Goal: Task Accomplishment & Management: Use online tool/utility

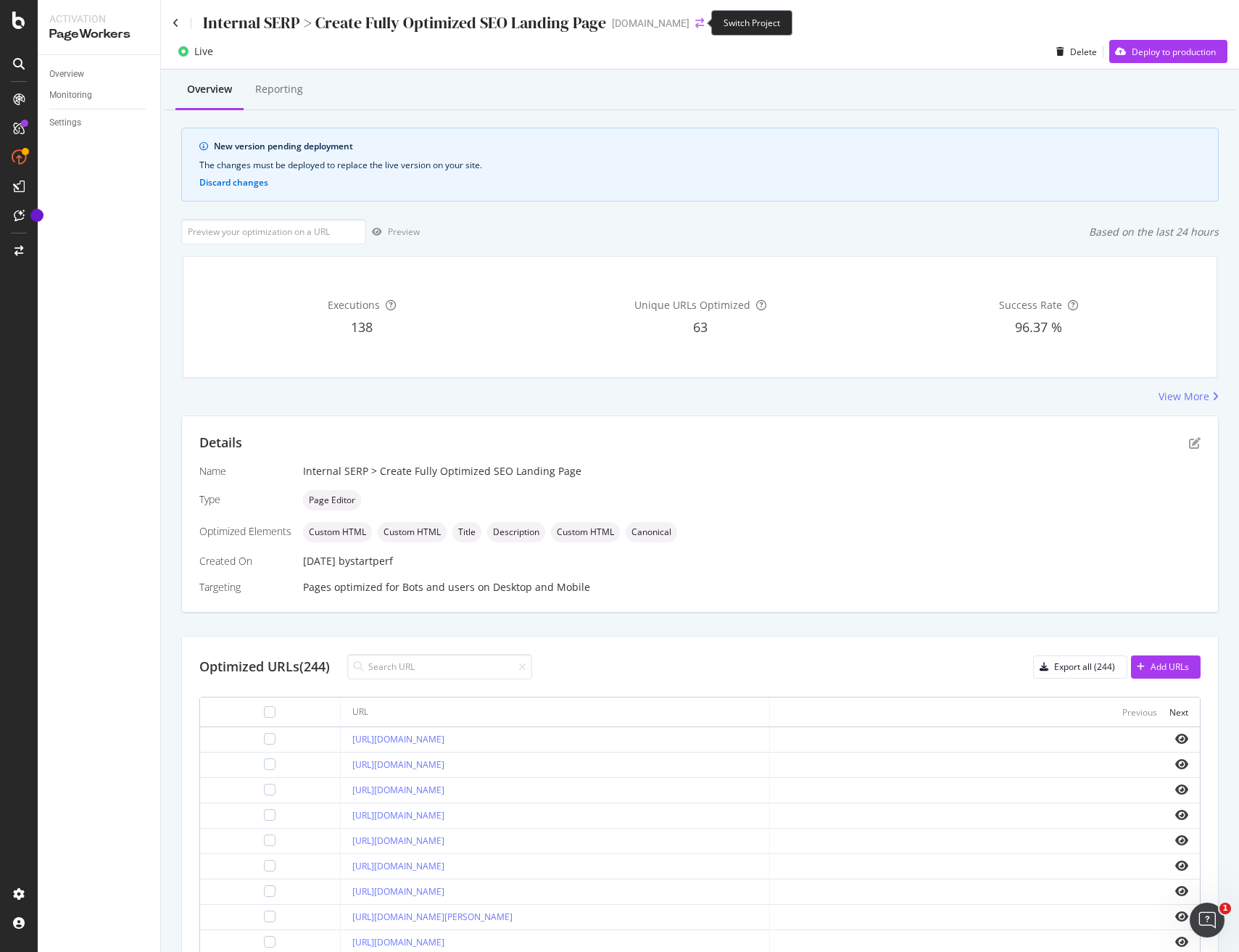
click at [696, 19] on icon "arrow-right-arrow-left" at bounding box center [700, 23] width 9 height 10
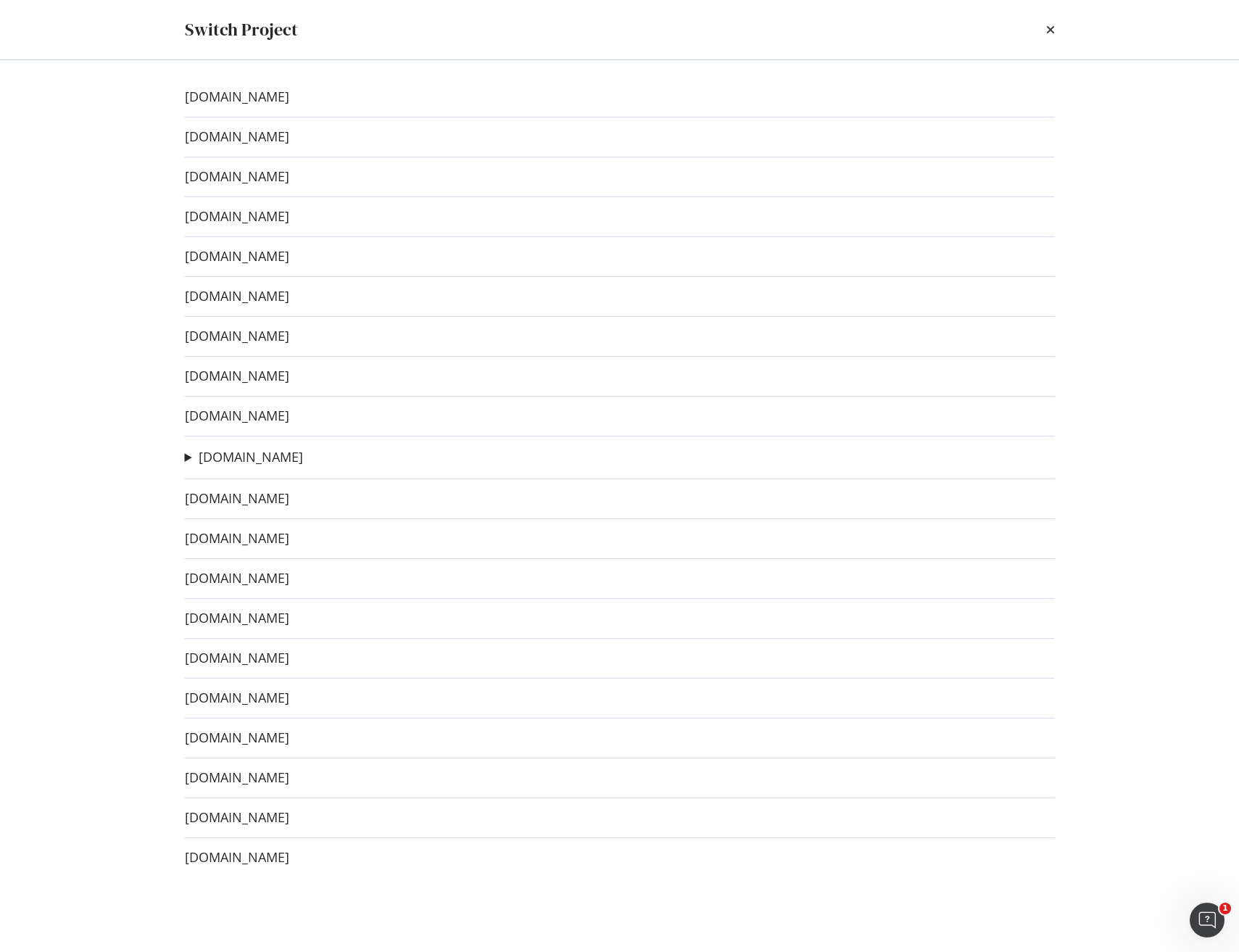
drag, startPoint x: 475, startPoint y: 37, endPoint x: 415, endPoint y: 5, distance: 68.0
click at [475, 37] on div "Switch Project" at bounding box center [620, 29] width 871 height 25
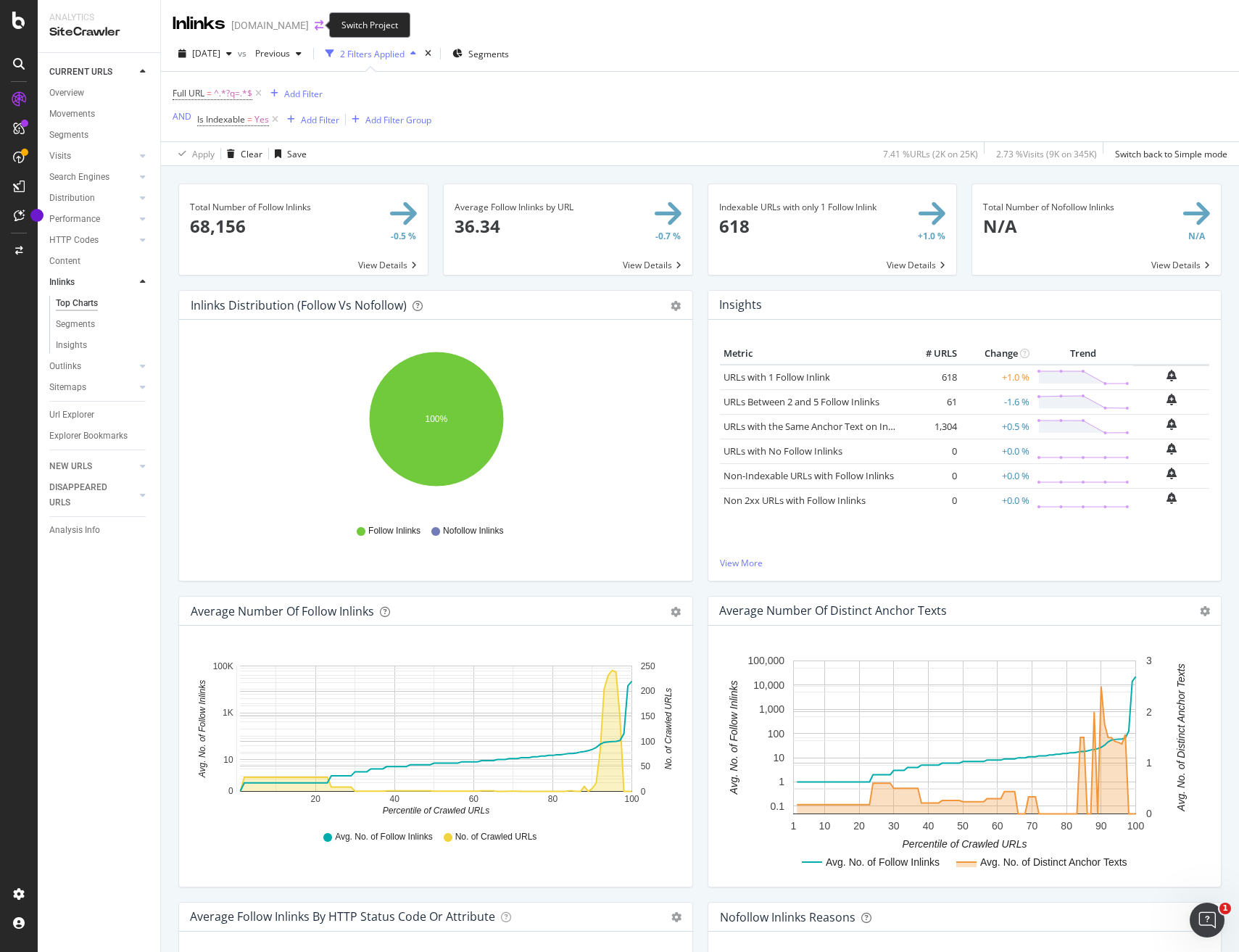
click at [315, 26] on icon "arrow-right-arrow-left" at bounding box center [319, 25] width 9 height 10
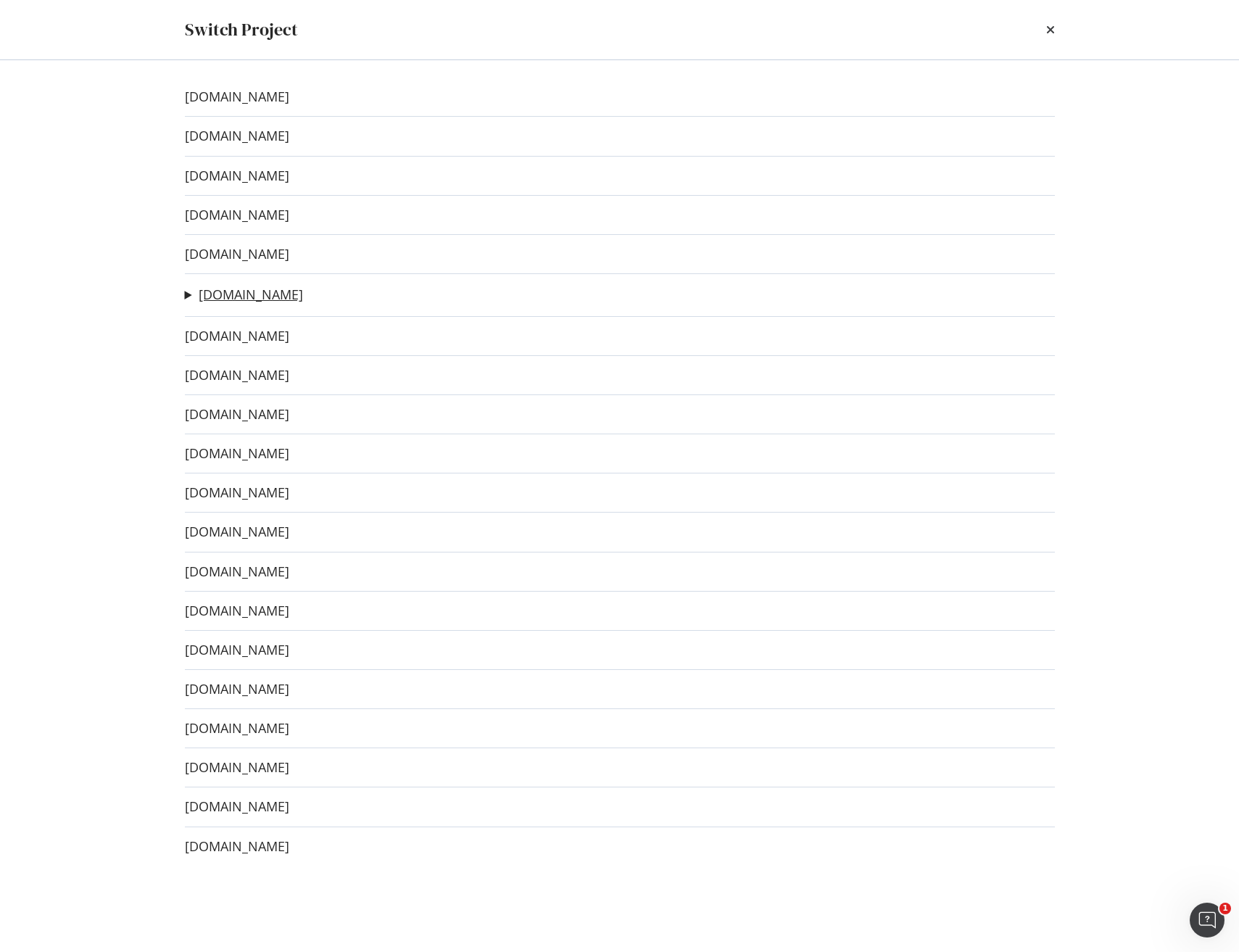
click at [241, 298] on link "Sephora.fr" at bounding box center [251, 295] width 104 height 15
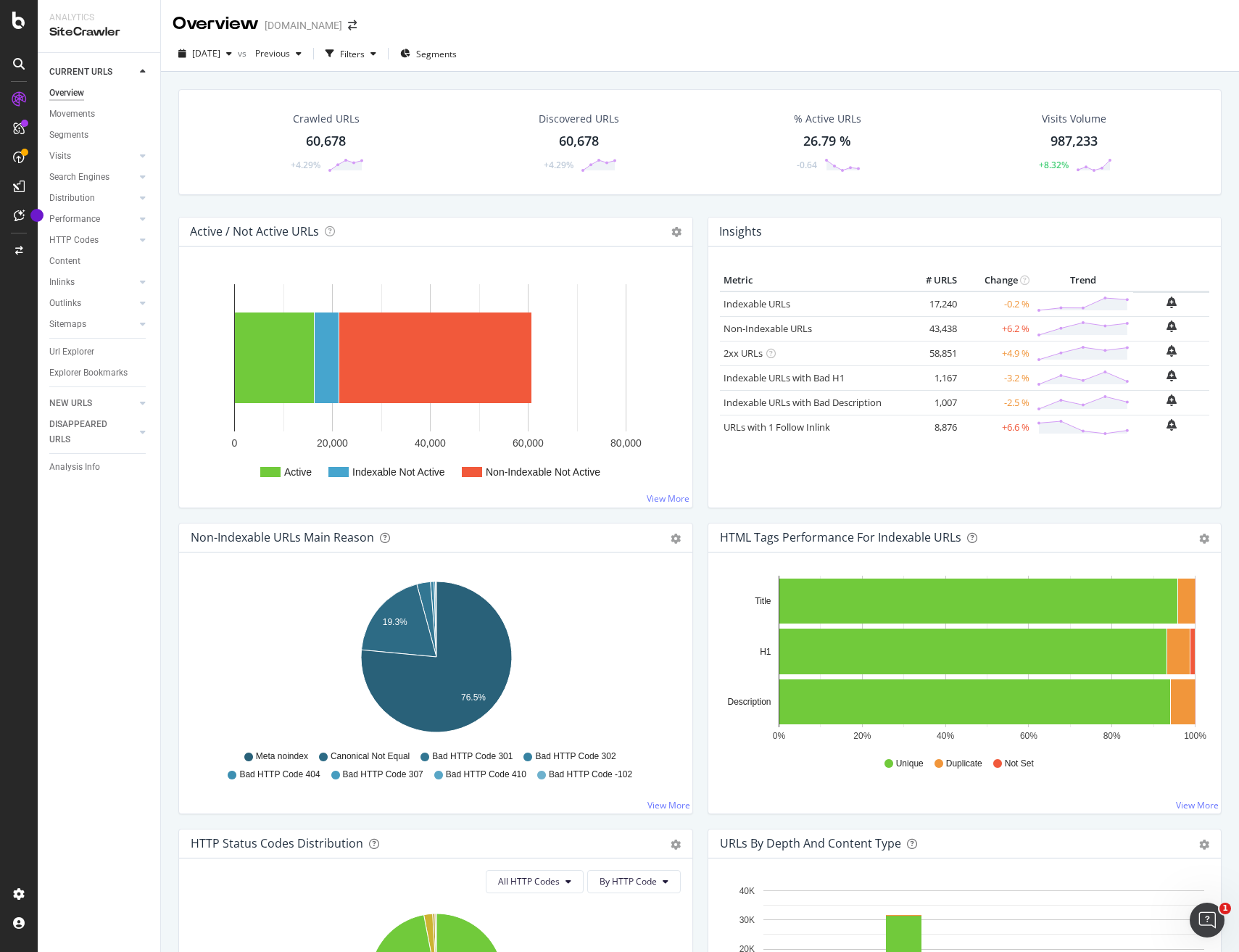
drag, startPoint x: 65, startPoint y: 281, endPoint x: 226, endPoint y: 278, distance: 161.0
click at [65, 281] on div "Inlinks" at bounding box center [62, 282] width 25 height 15
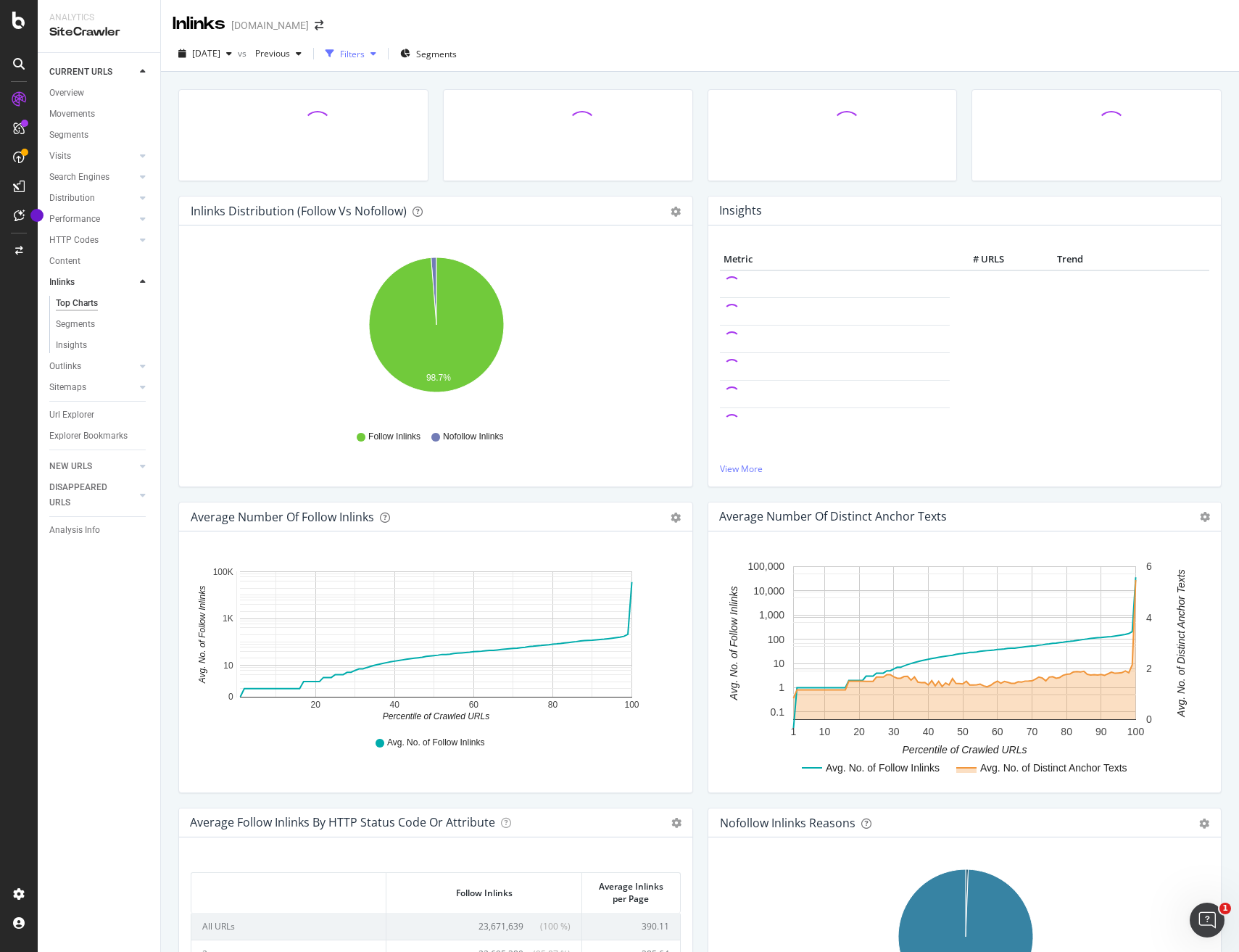
click at [365, 48] on div "Filters" at bounding box center [352, 54] width 25 height 13
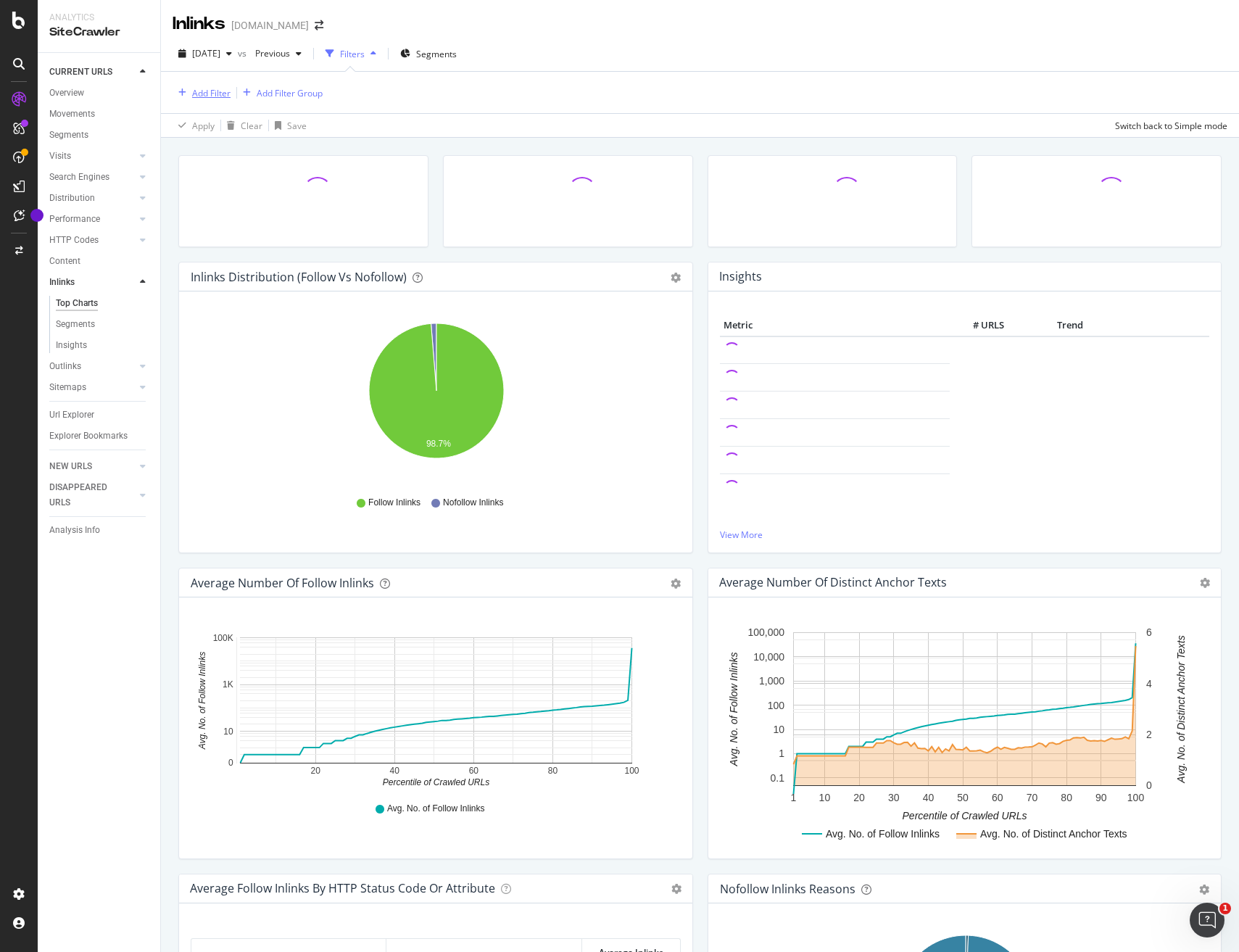
click at [212, 88] on div "Add Filter" at bounding box center [212, 93] width 39 height 13
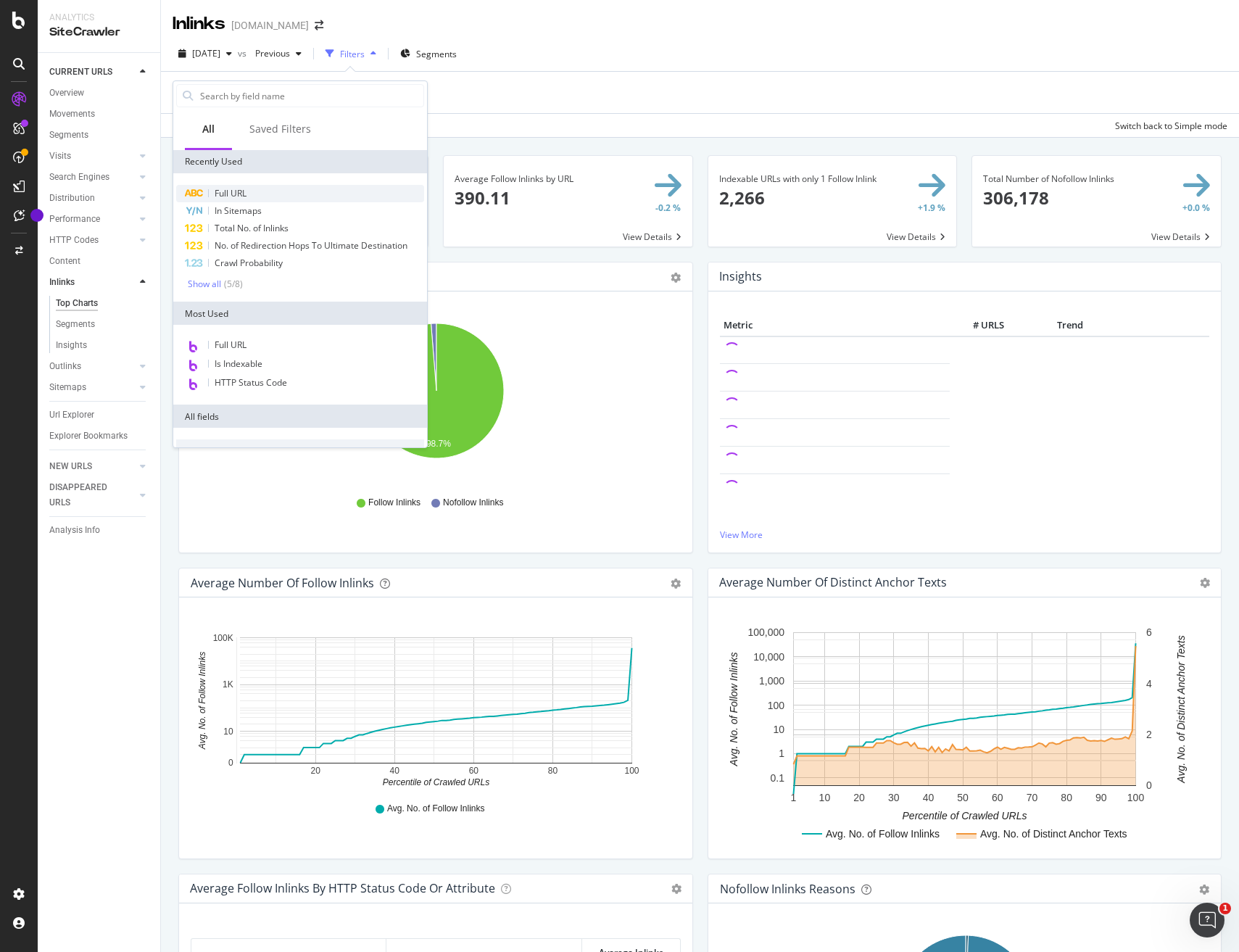
click at [230, 195] on span "Full URL" at bounding box center [230, 193] width 32 height 13
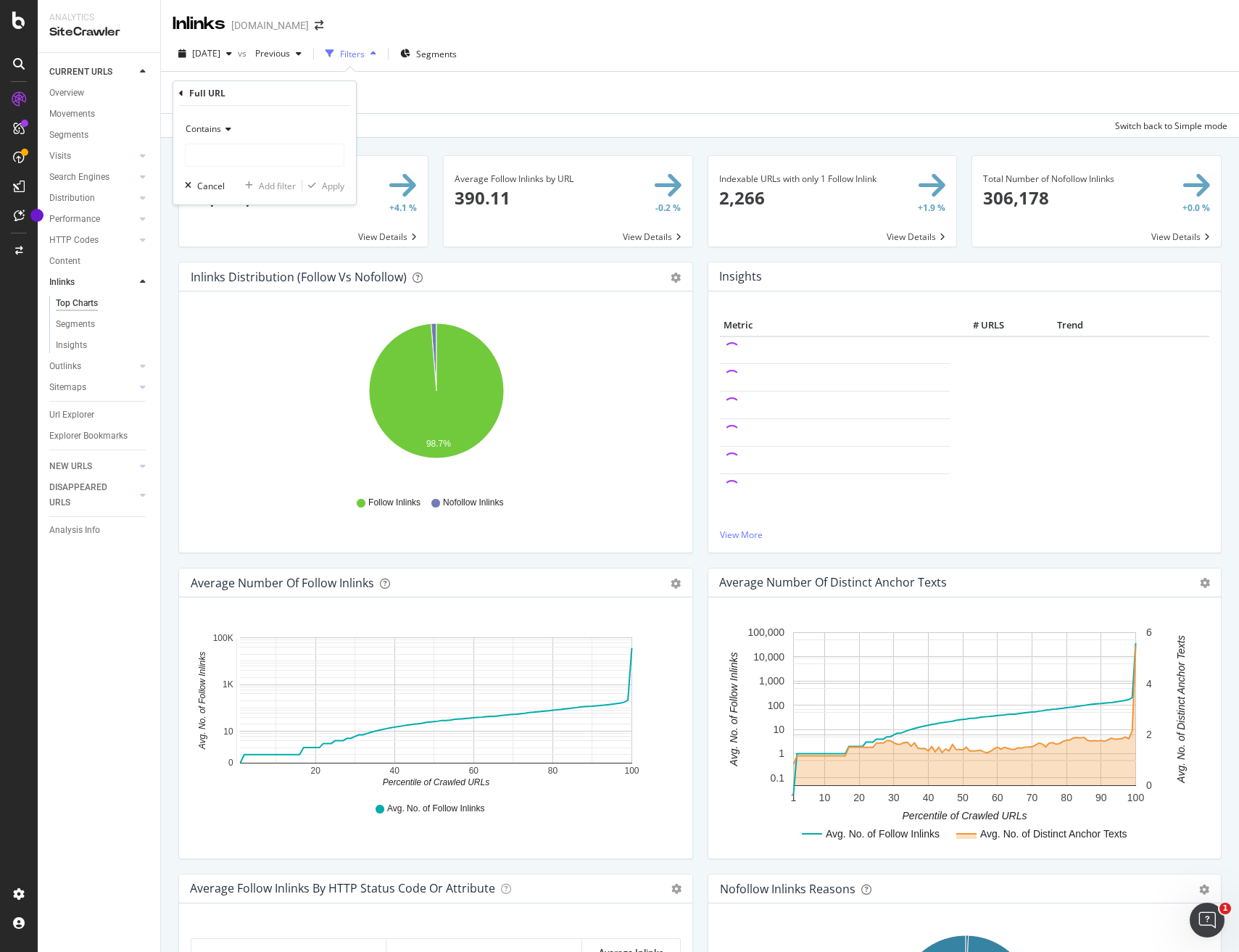
click at [233, 127] on div "Contains" at bounding box center [265, 128] width 160 height 23
click at [273, 124] on div "Contains" at bounding box center [265, 128] width 160 height 23
click at [233, 156] on input "text" at bounding box center [265, 154] width 158 height 23
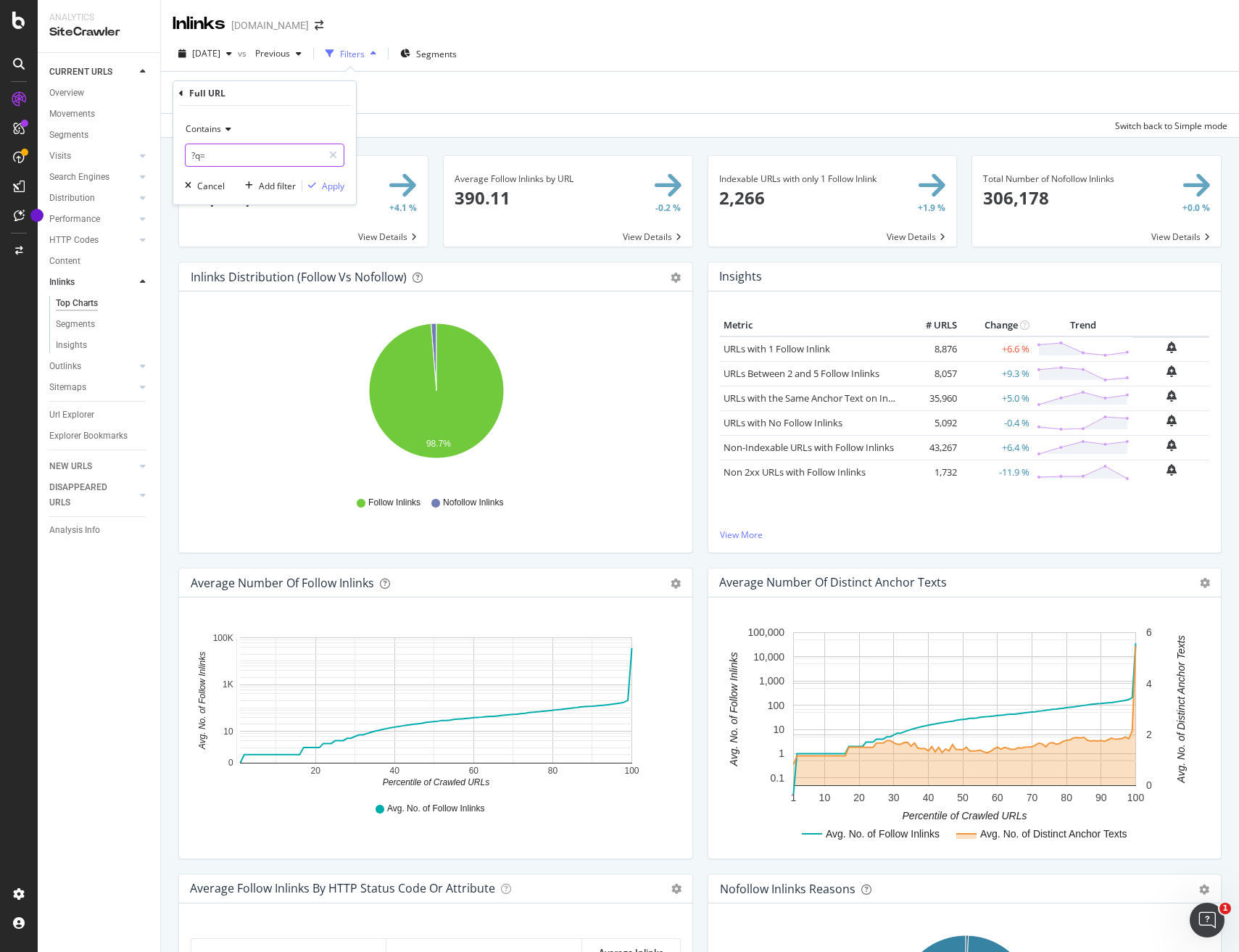
type input "?q="
click at [273, 184] on div "Add filter" at bounding box center [277, 186] width 37 height 13
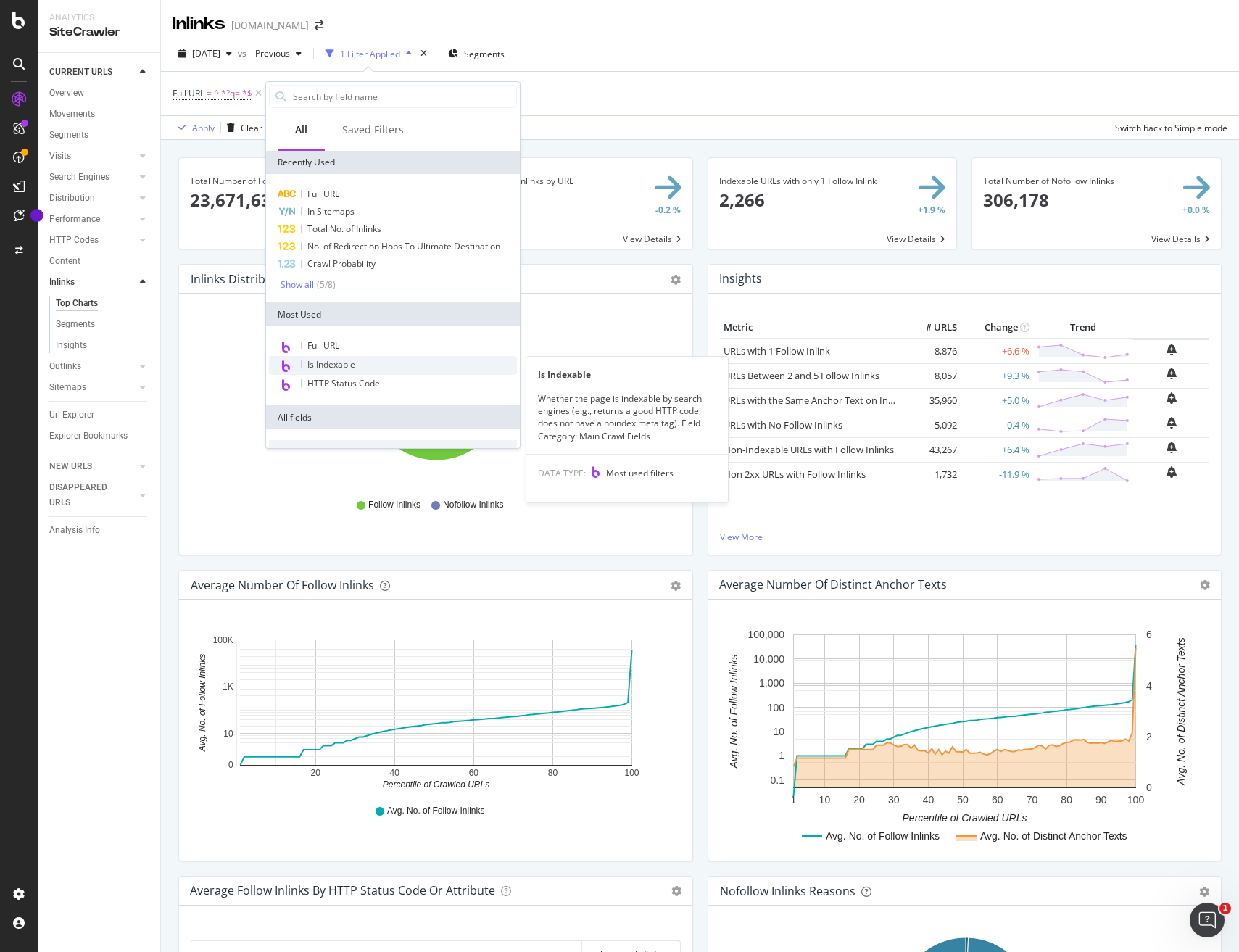
click at [355, 371] on span "Is Indexable" at bounding box center [331, 364] width 48 height 13
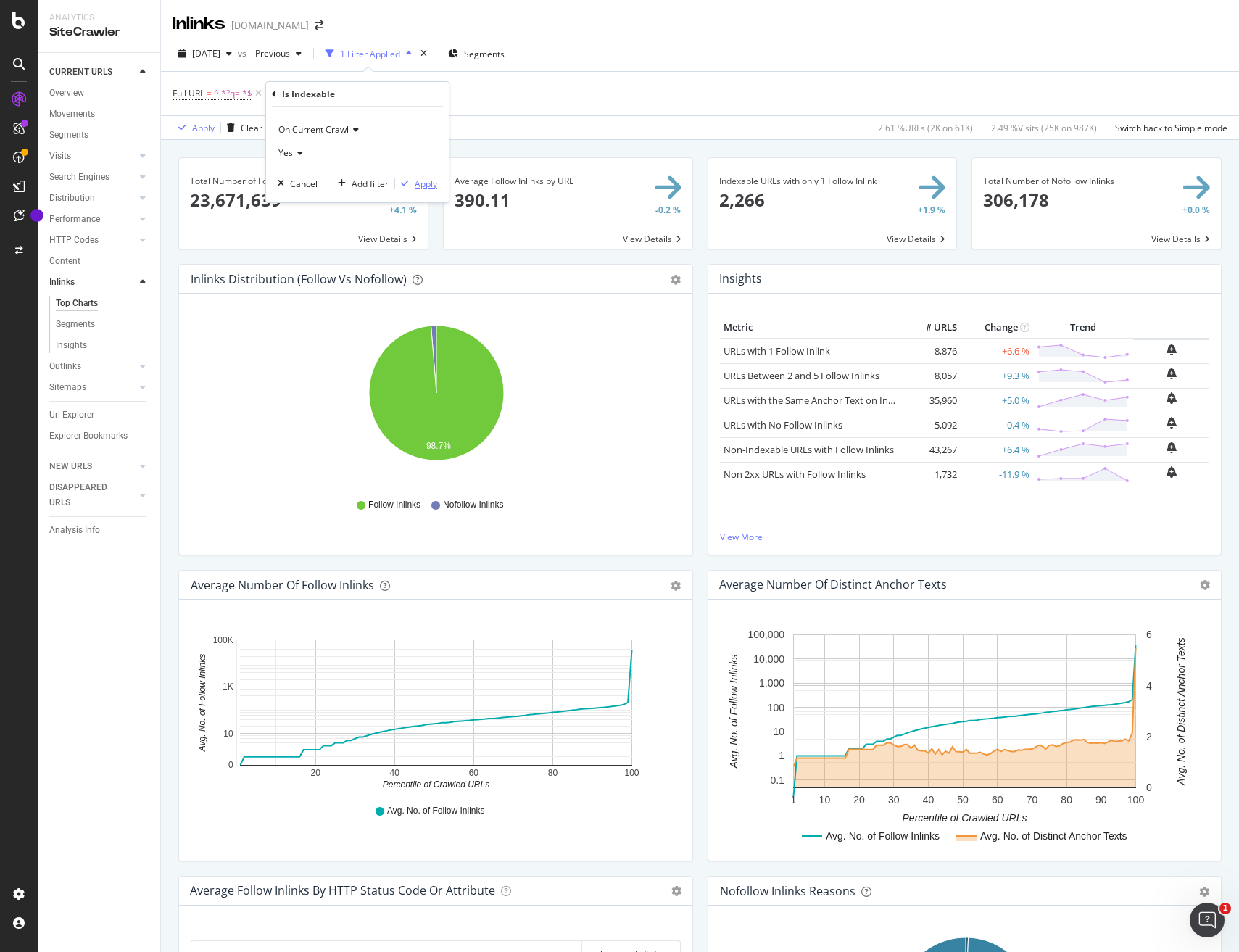
click at [429, 181] on div "Apply" at bounding box center [426, 184] width 22 height 13
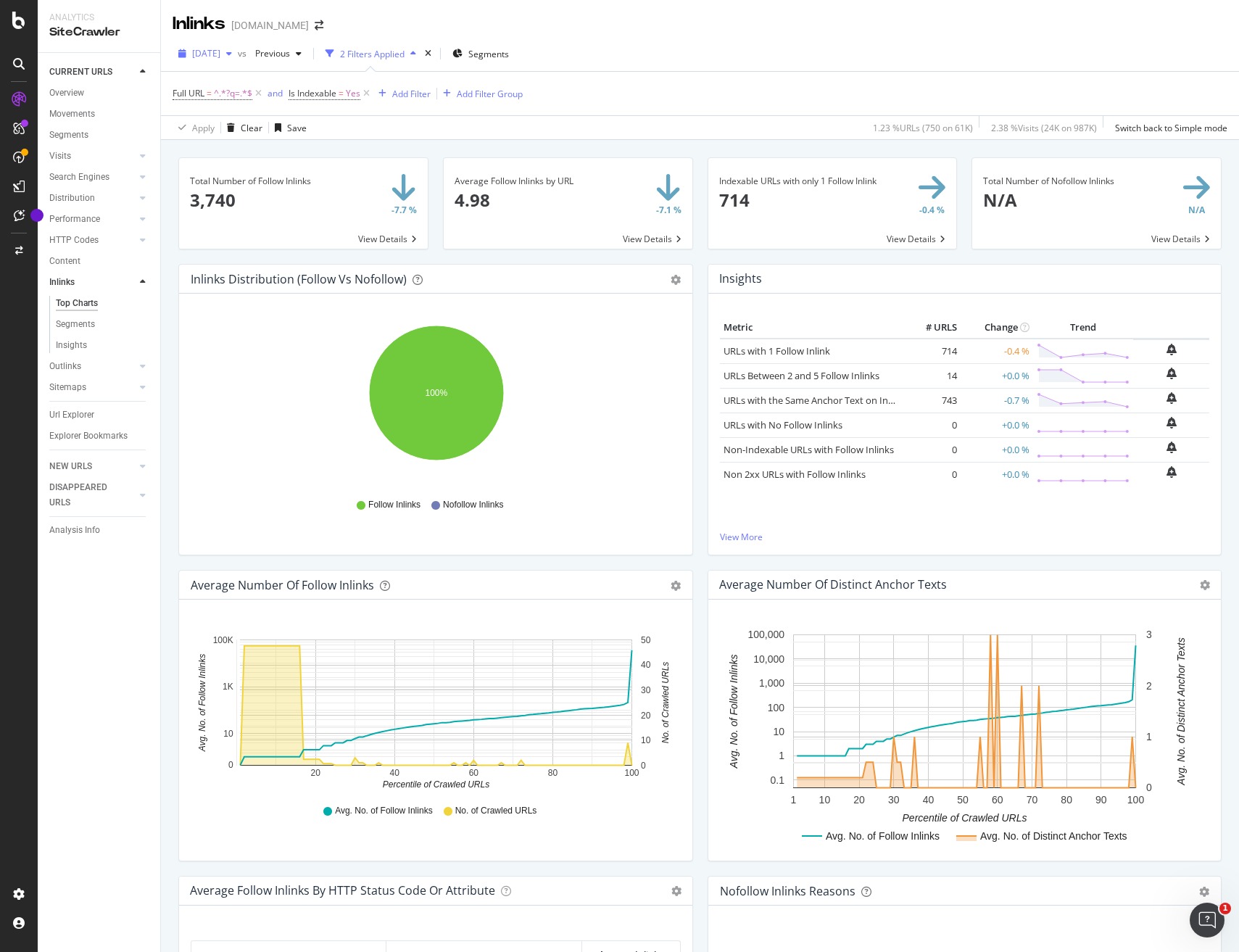
click at [232, 54] on icon "button" at bounding box center [229, 54] width 6 height 9
click at [239, 127] on div "2025 Jan. 15th" at bounding box center [231, 122] width 75 height 13
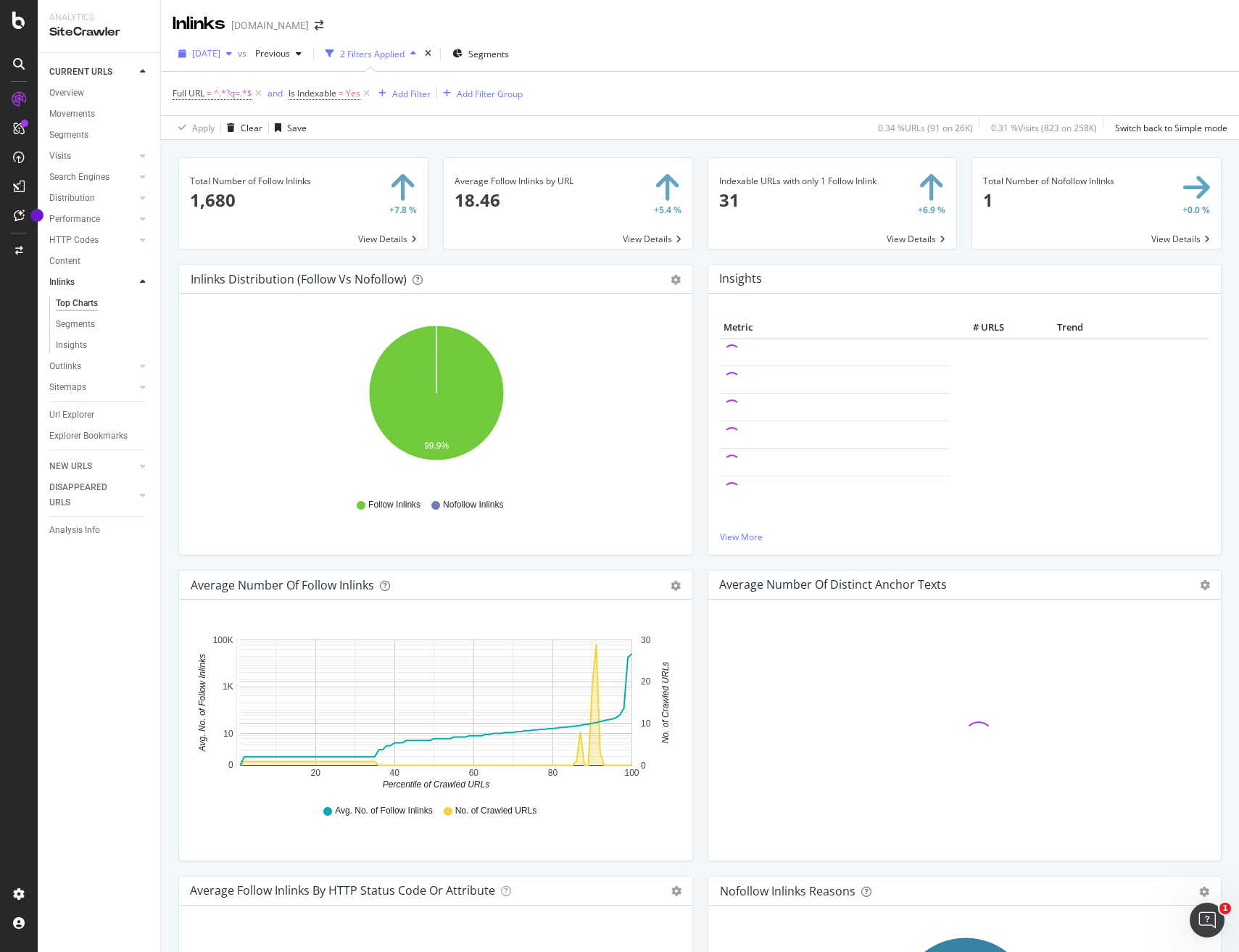
click at [232, 51] on icon "button" at bounding box center [229, 54] width 6 height 9
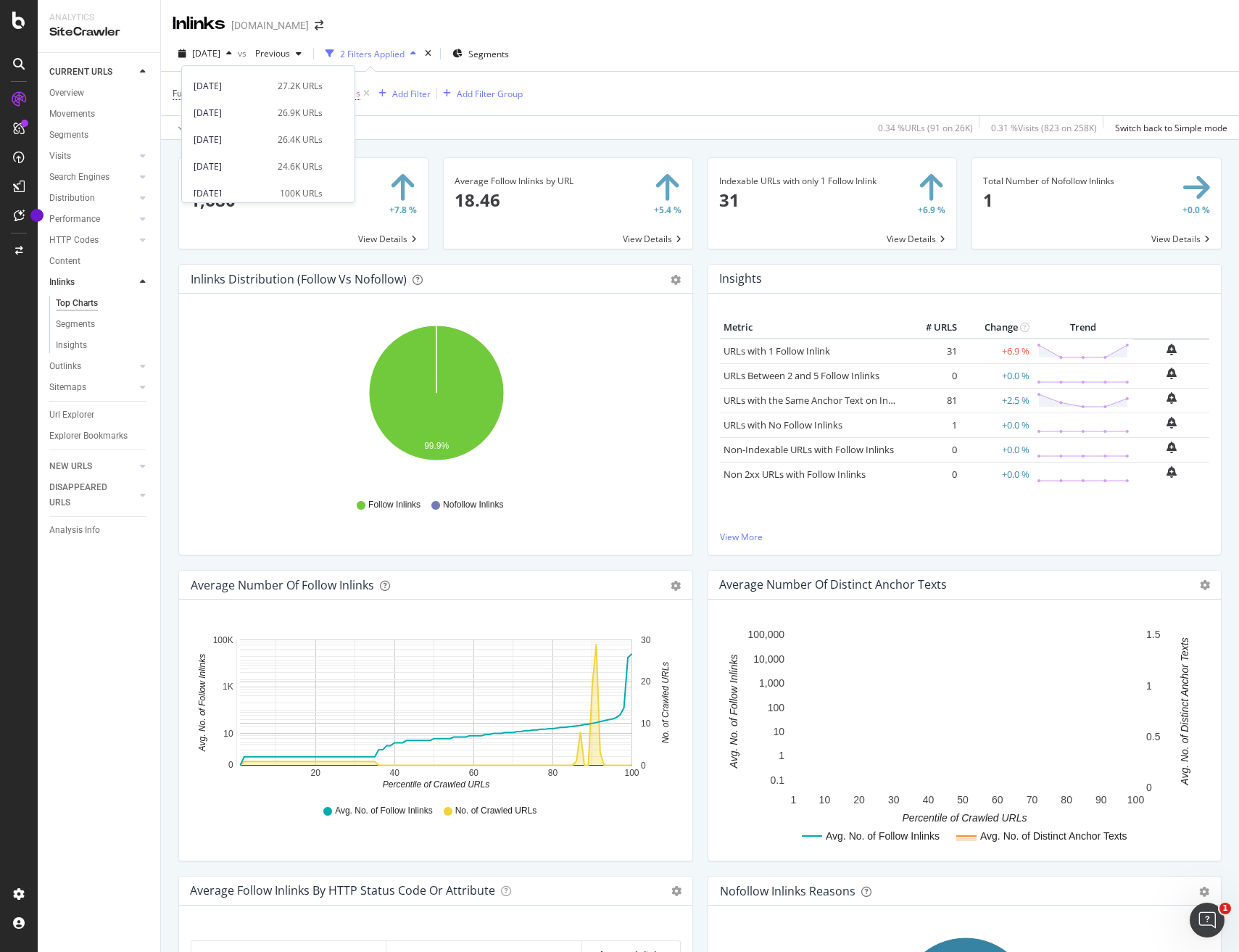
scroll to position [608, 0]
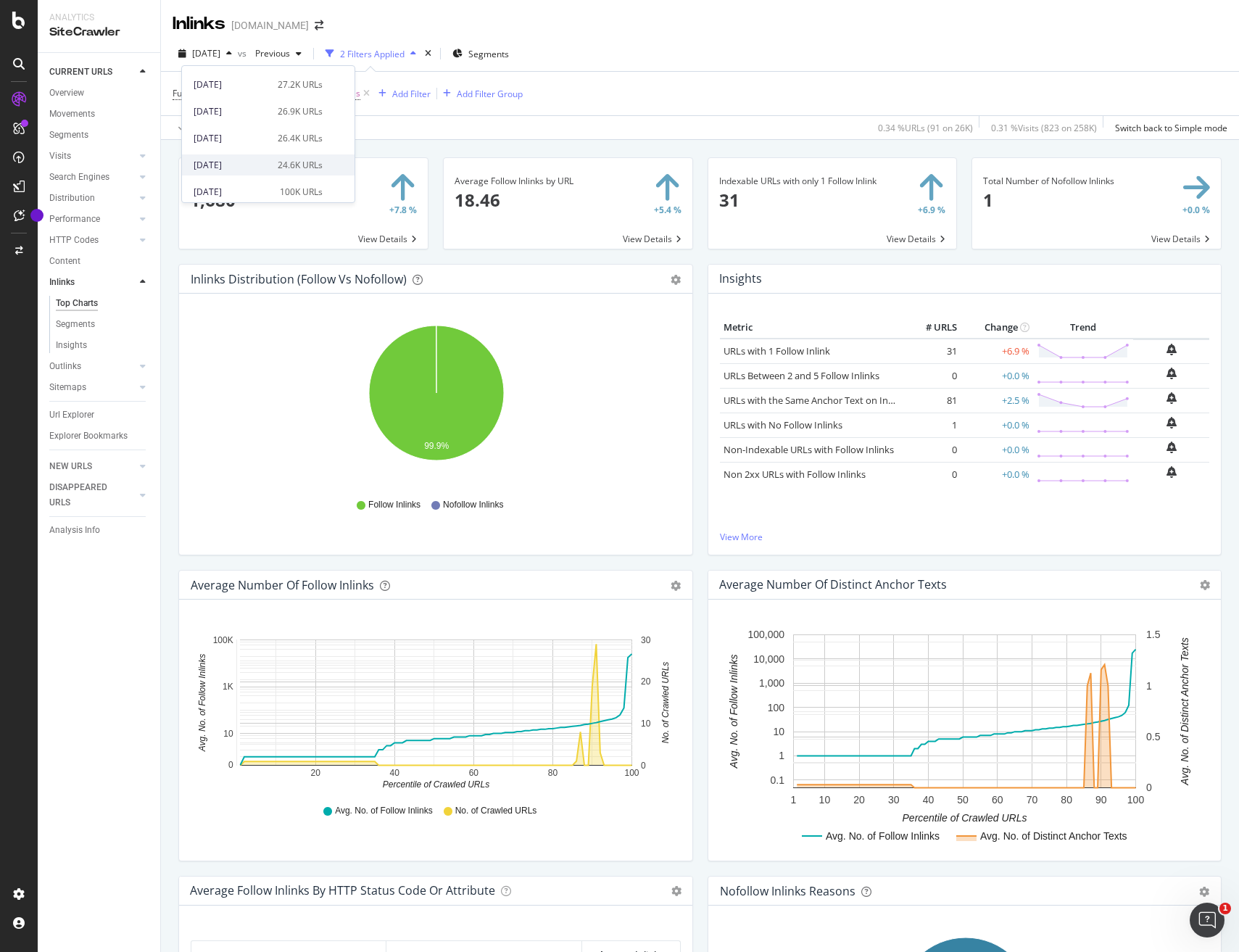
click at [222, 169] on div "2025 Jan. 6th" at bounding box center [231, 165] width 75 height 13
click at [201, 98] on span "Full URL" at bounding box center [188, 93] width 32 height 13
click at [189, 153] on input "?q=" at bounding box center [254, 154] width 137 height 23
type input "cerca?q="
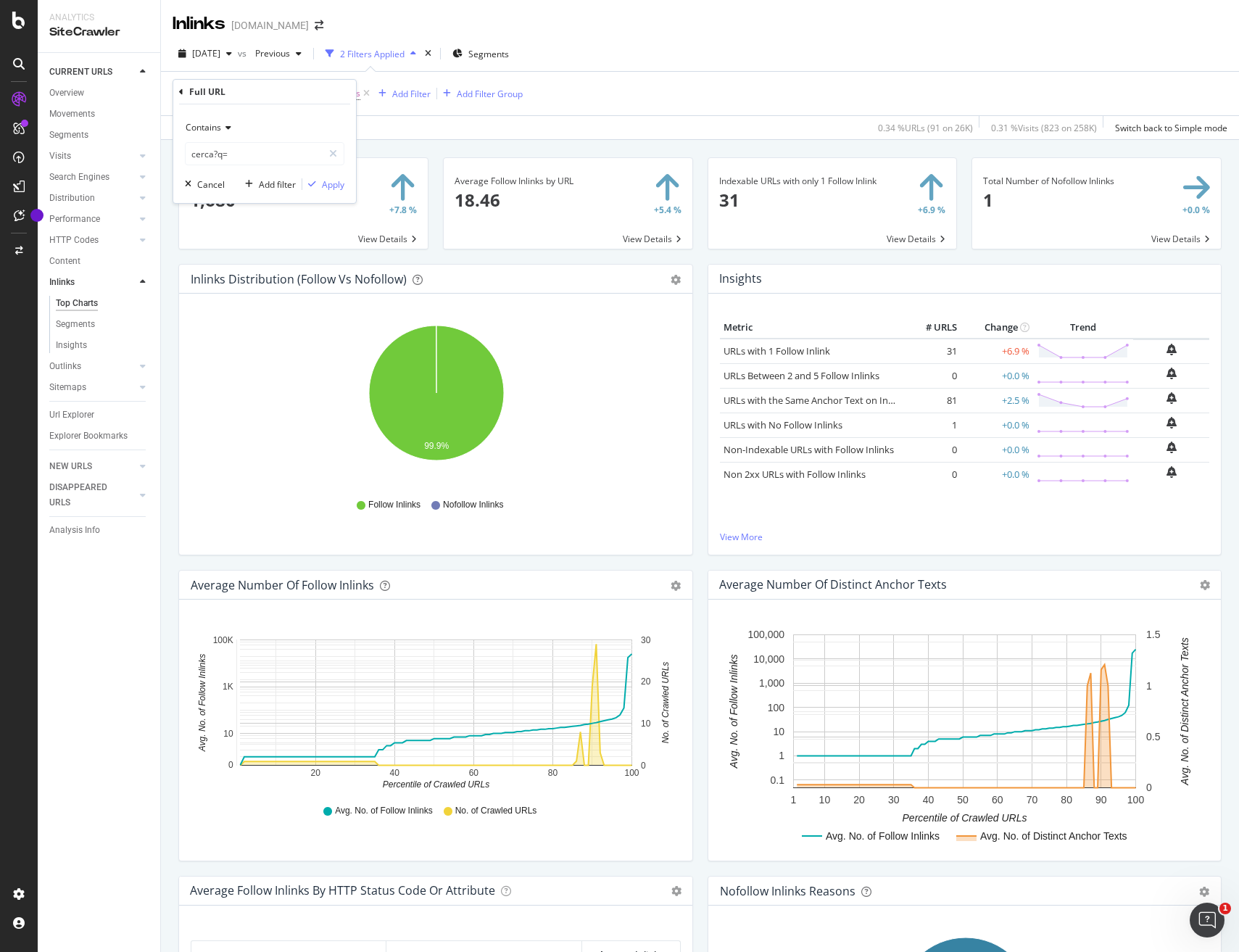
click at [202, 128] on span "Contains" at bounding box center [204, 127] width 36 height 13
click at [238, 302] on span "Matches regex" at bounding box center [222, 308] width 60 height 13
click at [214, 152] on input "cerca?q=" at bounding box center [254, 154] width 137 height 23
click at [213, 155] on input "cerca?q=" at bounding box center [254, 154] width 137 height 23
type input "cerca.*\?q="
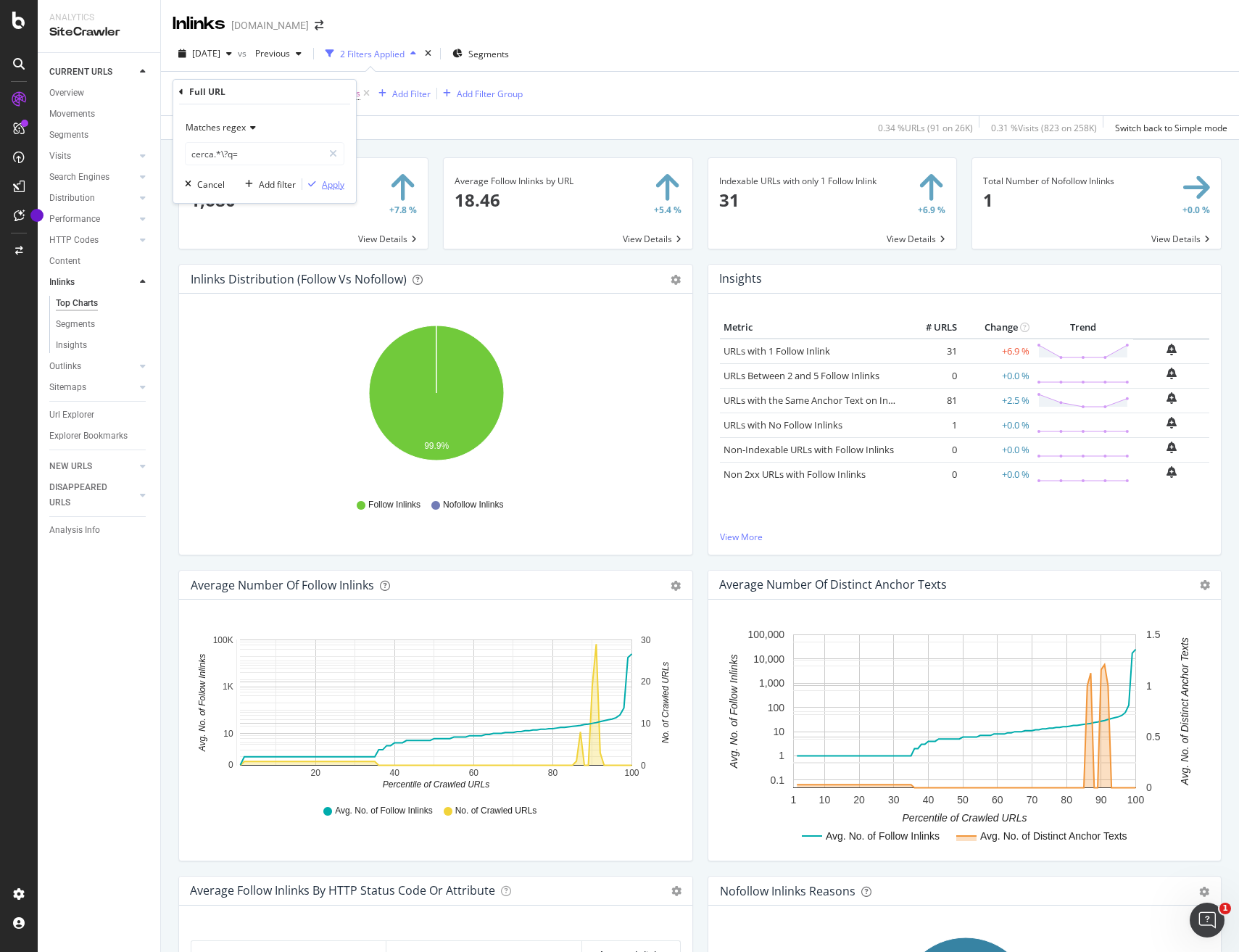
click at [334, 191] on button "Apply" at bounding box center [323, 184] width 42 height 14
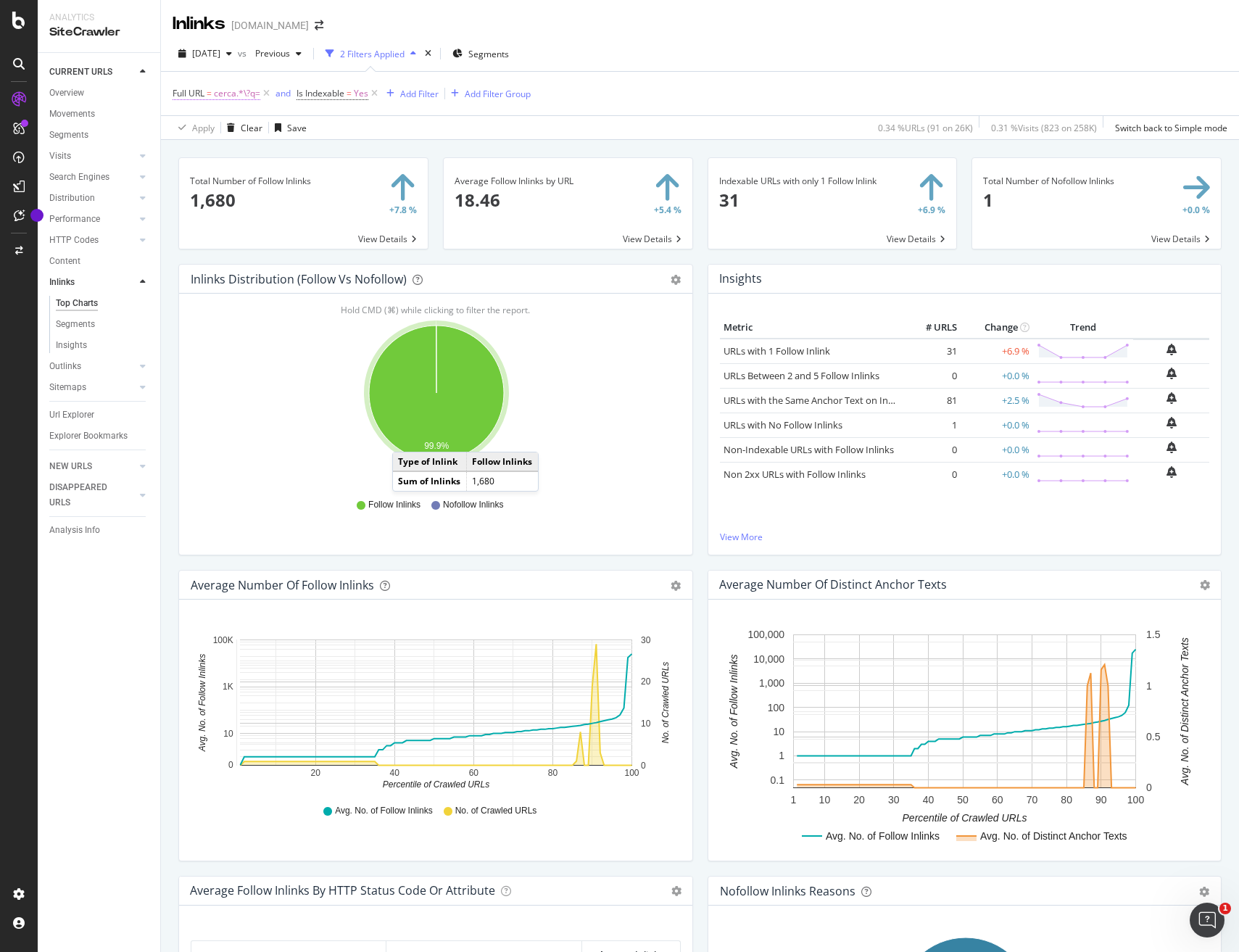
click at [218, 90] on span "cerca.*\?q=" at bounding box center [237, 93] width 46 height 20
click at [208, 130] on span "Matches regex" at bounding box center [216, 127] width 60 height 13
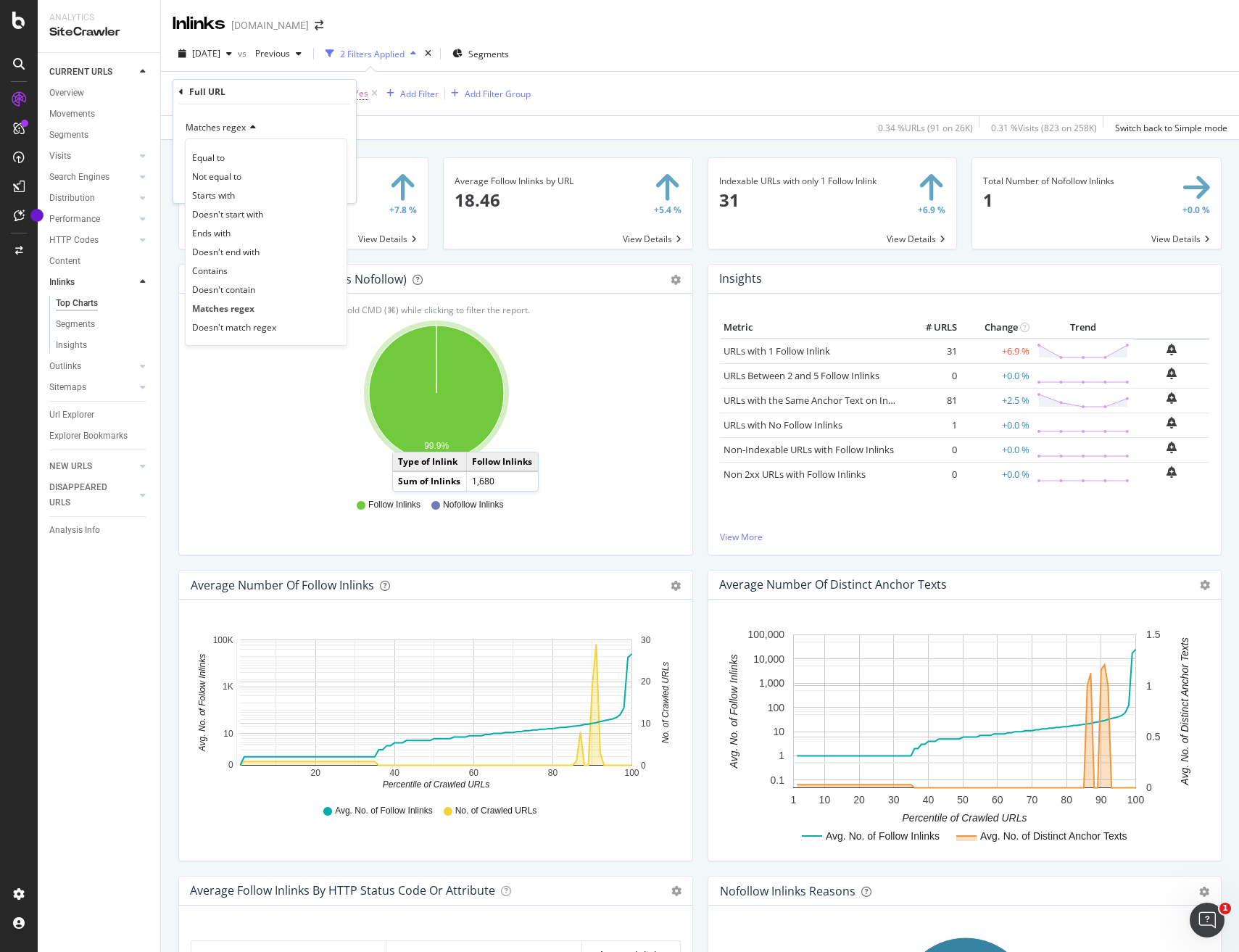
drag, startPoint x: 201, startPoint y: 263, endPoint x: 286, endPoint y: 258, distance: 85.1
click at [204, 266] on span "Contains" at bounding box center [210, 271] width 36 height 13
drag, startPoint x: 174, startPoint y: 154, endPoint x: 131, endPoint y: 154, distance: 43.0
click at [131, 154] on body "Analytics SiteCrawler CURRENT URLS Overview Movements Segments Visits Analysis …" at bounding box center [619, 476] width 1239 height 952
drag, startPoint x: 224, startPoint y: 153, endPoint x: 163, endPoint y: 151, distance: 61.0
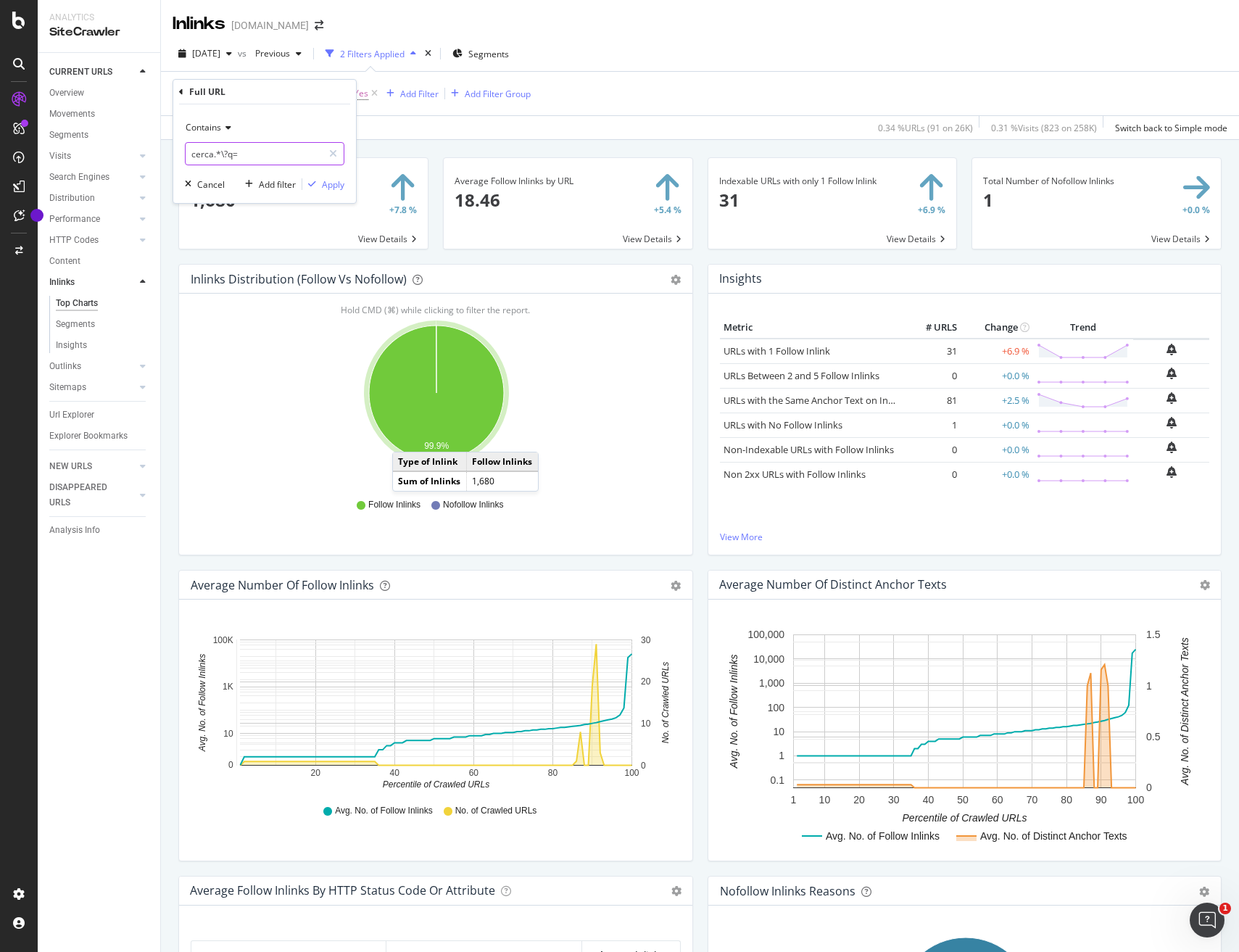
click at [163, 151] on body "Analytics SiteCrawler CURRENT URLS Overview Movements Segments Visits Analysis …" at bounding box center [619, 476] width 1239 height 952
click at [222, 151] on input "cerca.*\?q=" at bounding box center [254, 154] width 137 height 23
type input "?q="
click at [343, 185] on div "Apply" at bounding box center [333, 184] width 22 height 13
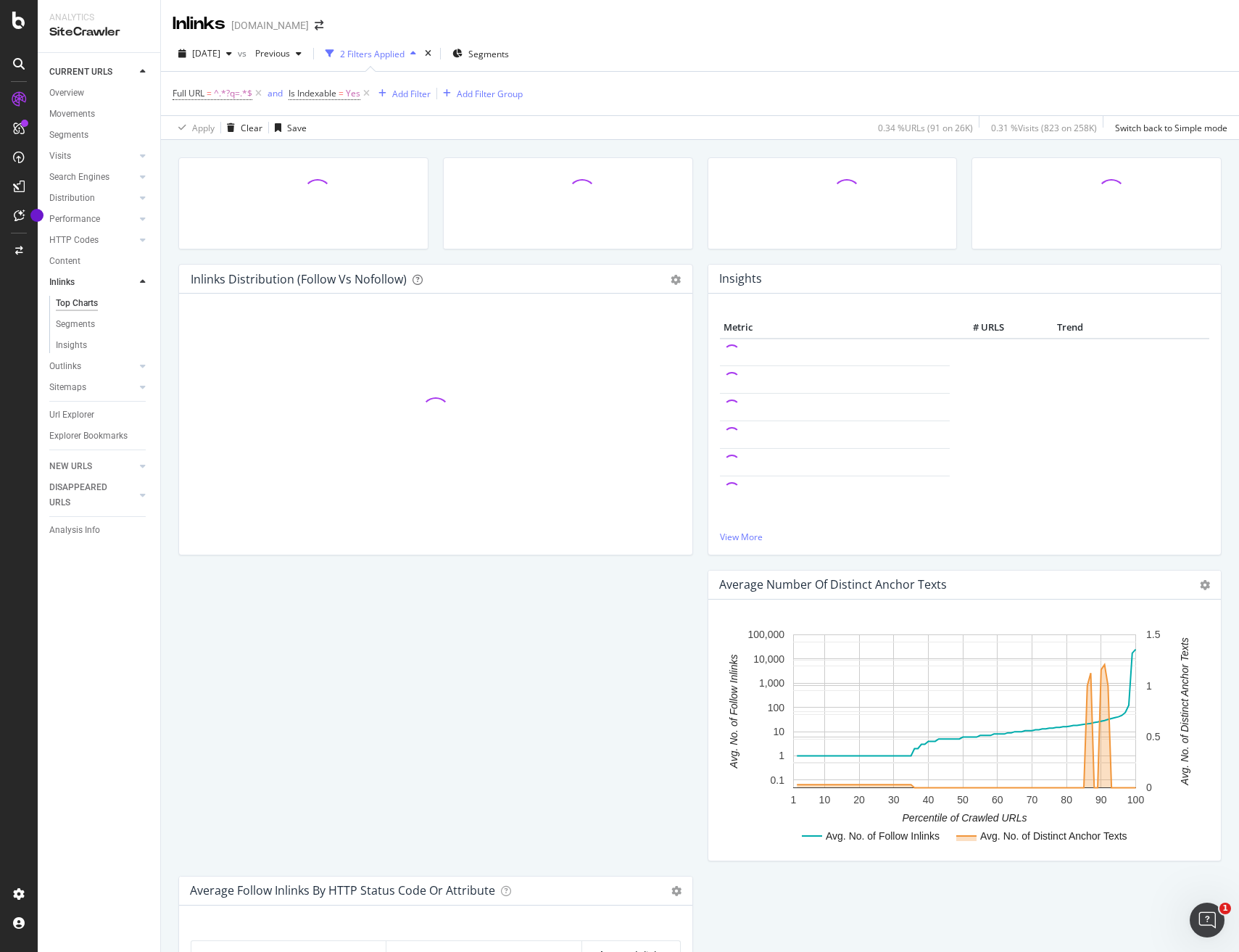
click at [336, 184] on div at bounding box center [303, 193] width 248 height 70
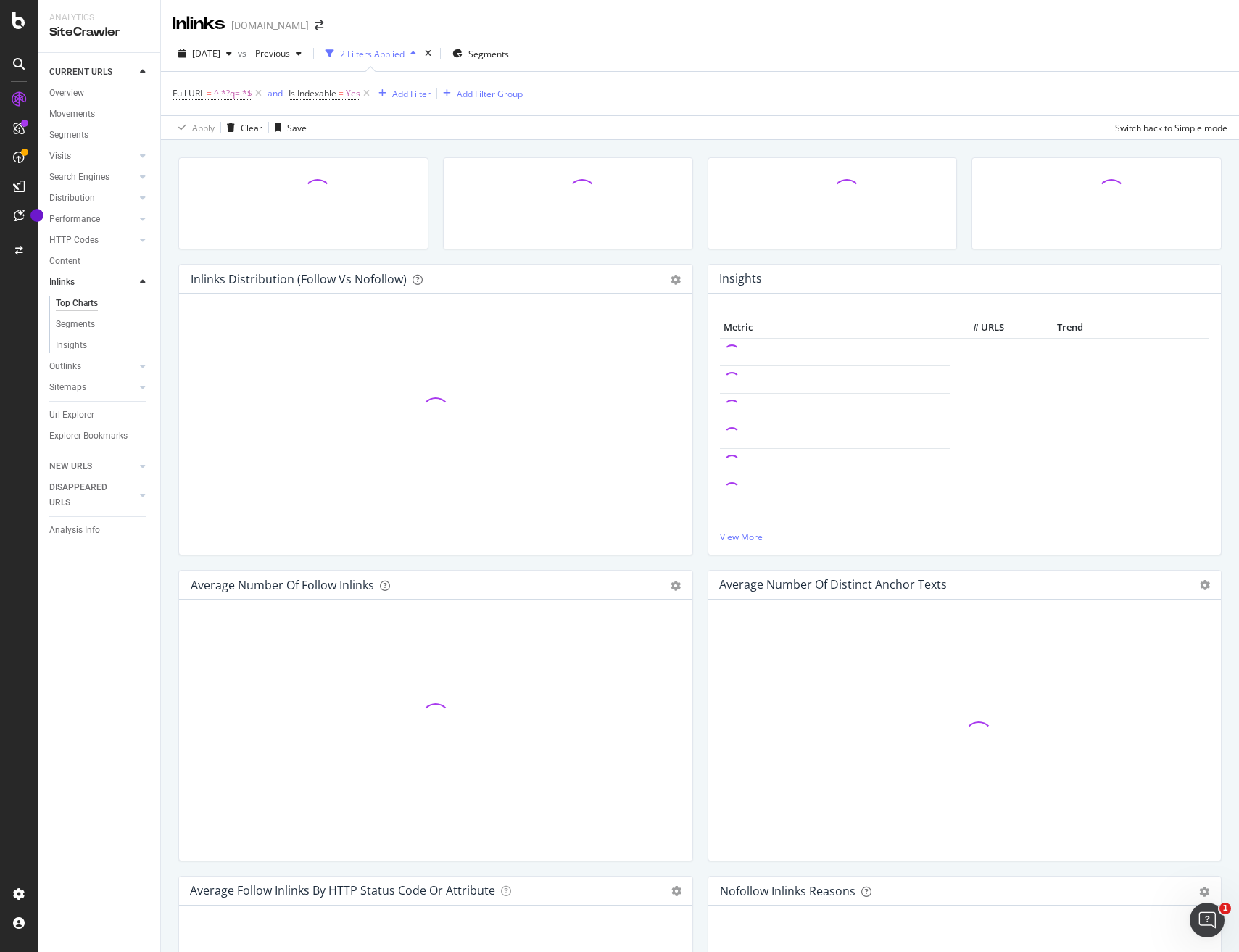
scroll to position [1, 0]
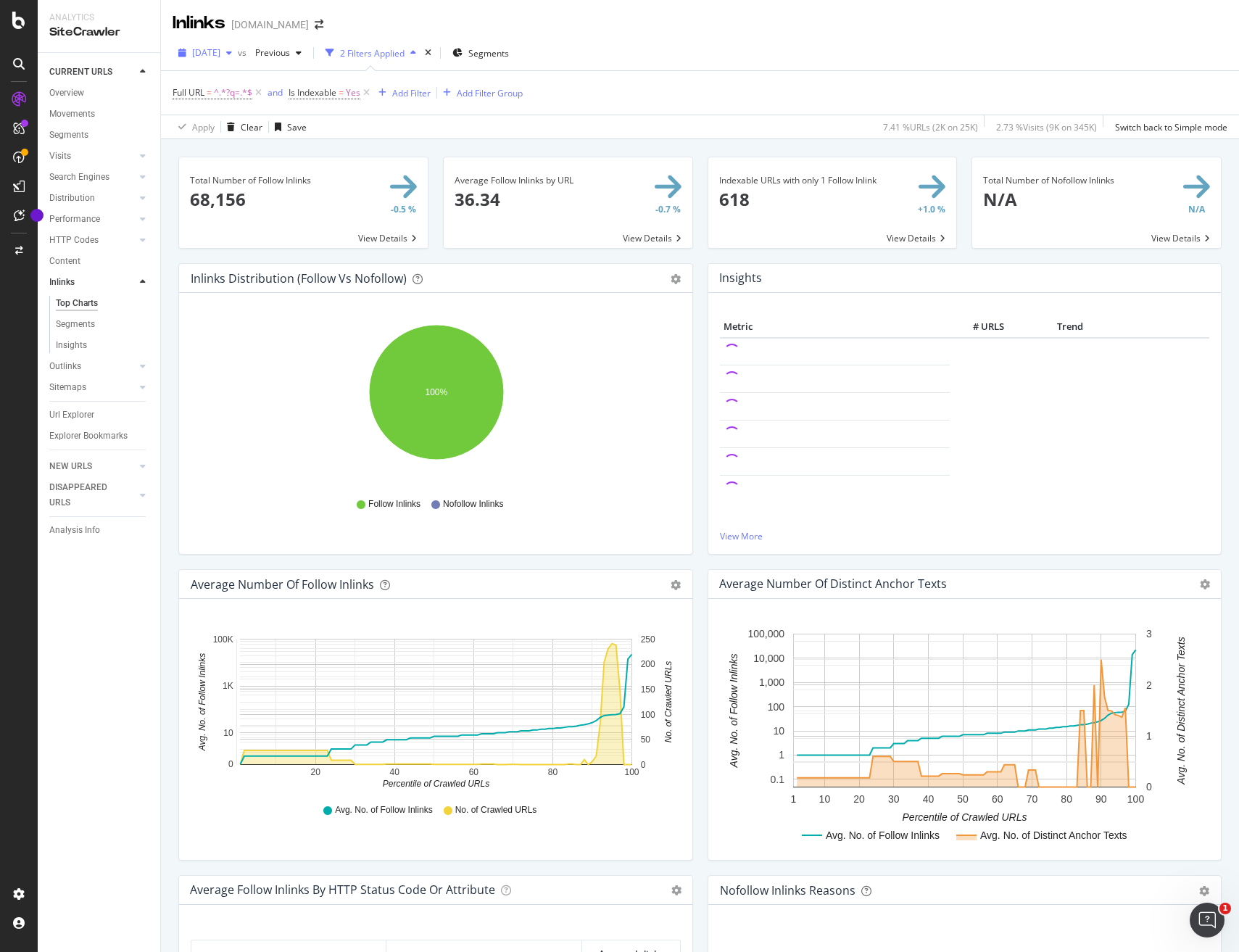
click at [232, 51] on icon "button" at bounding box center [229, 53] width 6 height 9
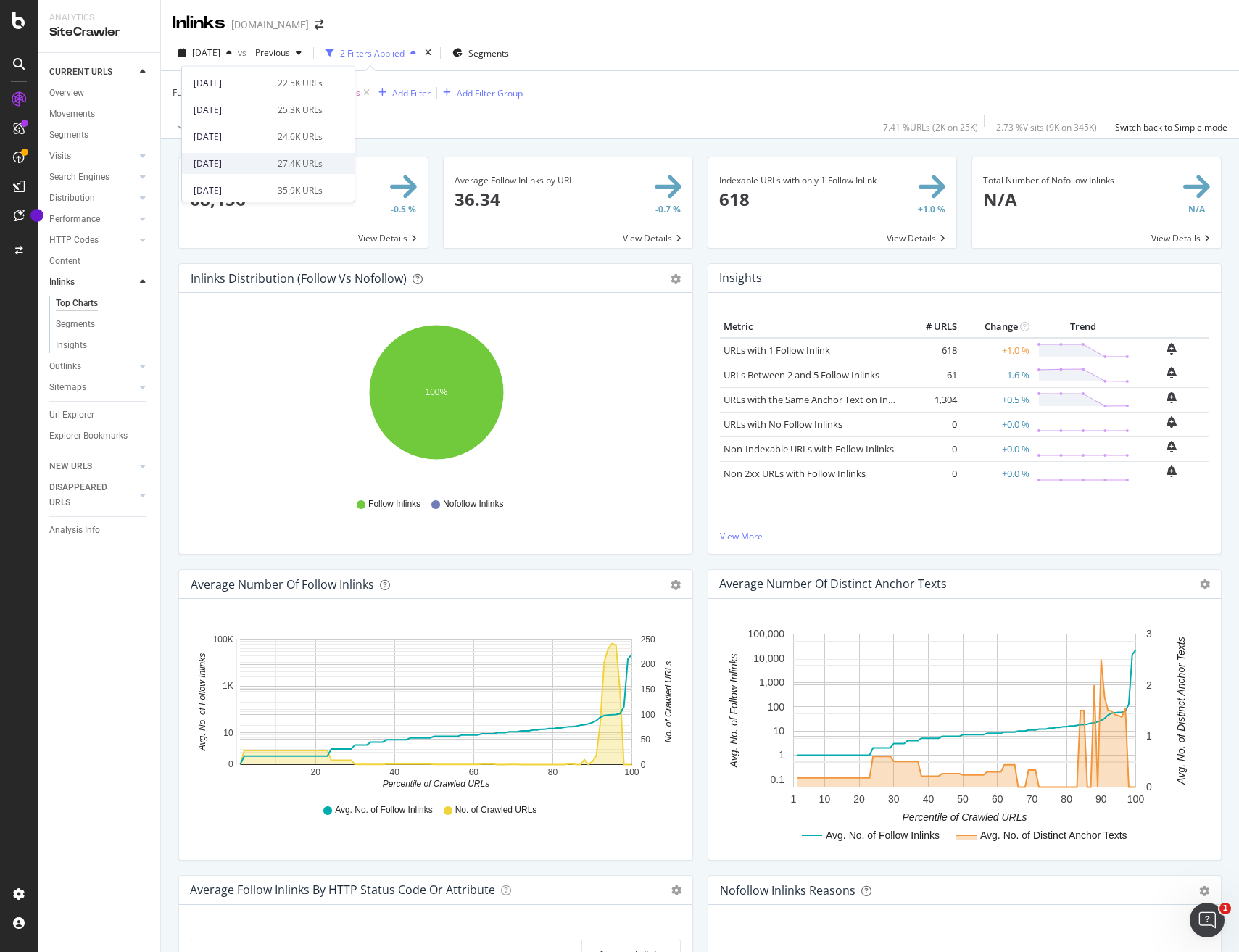
scroll to position [603, 0]
click at [224, 137] on div "2025 Jan. 31st" at bounding box center [231, 143] width 75 height 13
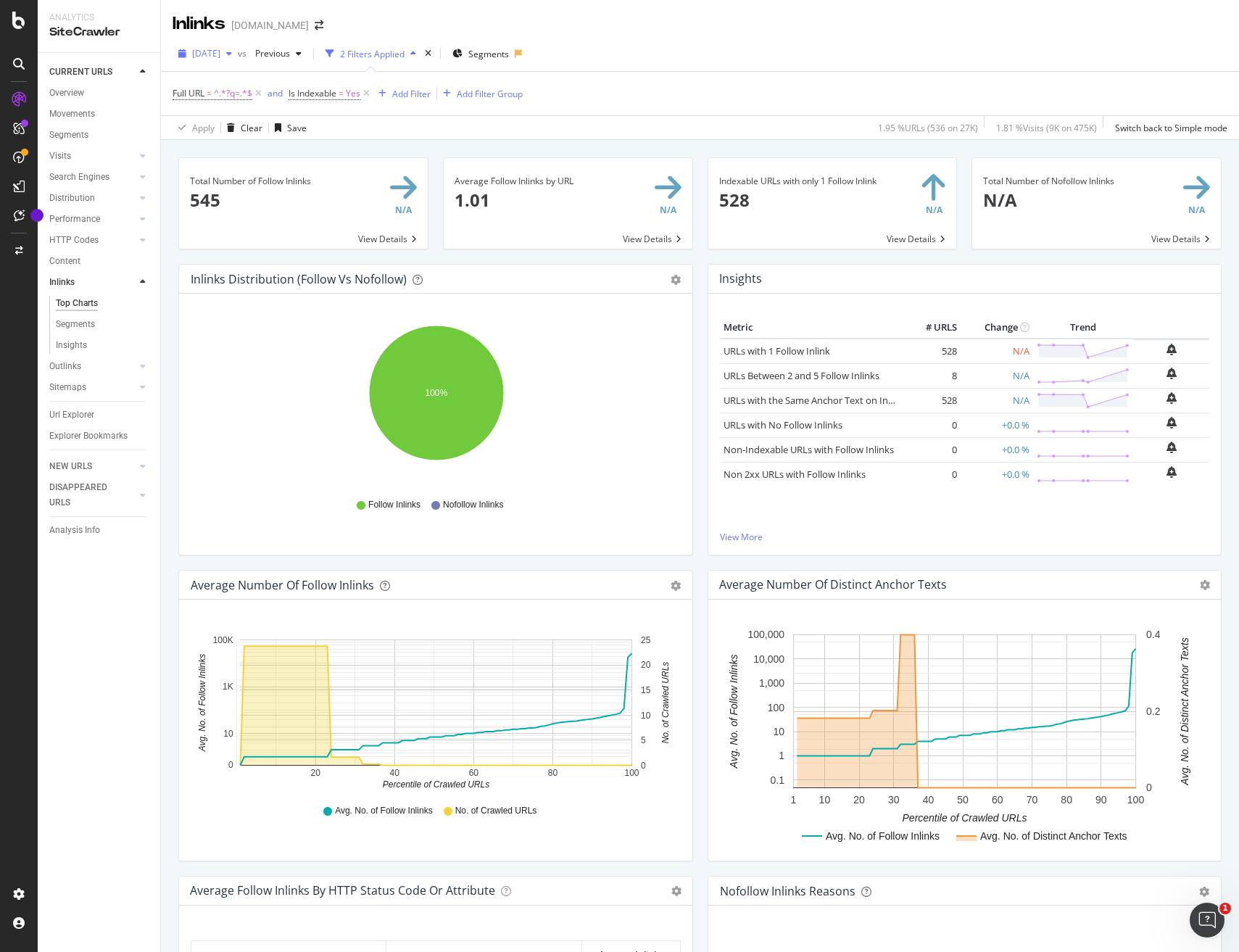
click at [232, 52] on icon "button" at bounding box center [229, 54] width 6 height 9
click at [247, 105] on div "2025 Sep. 4th" at bounding box center [231, 105] width 75 height 13
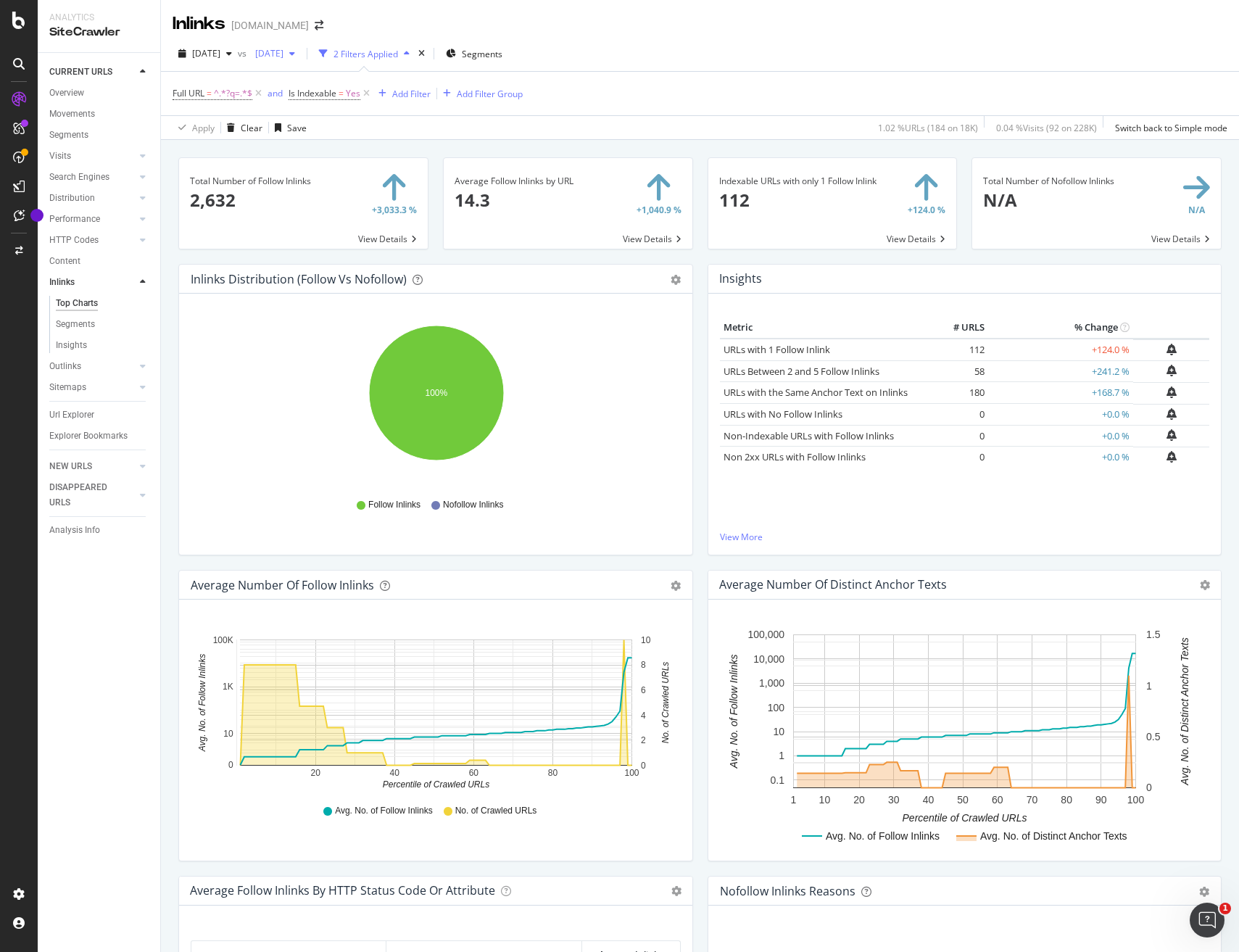
click at [295, 51] on icon "button" at bounding box center [292, 54] width 6 height 9
click at [238, 53] on div "button" at bounding box center [229, 54] width 17 height 9
click at [228, 114] on div "[DATE]" at bounding box center [231, 110] width 75 height 13
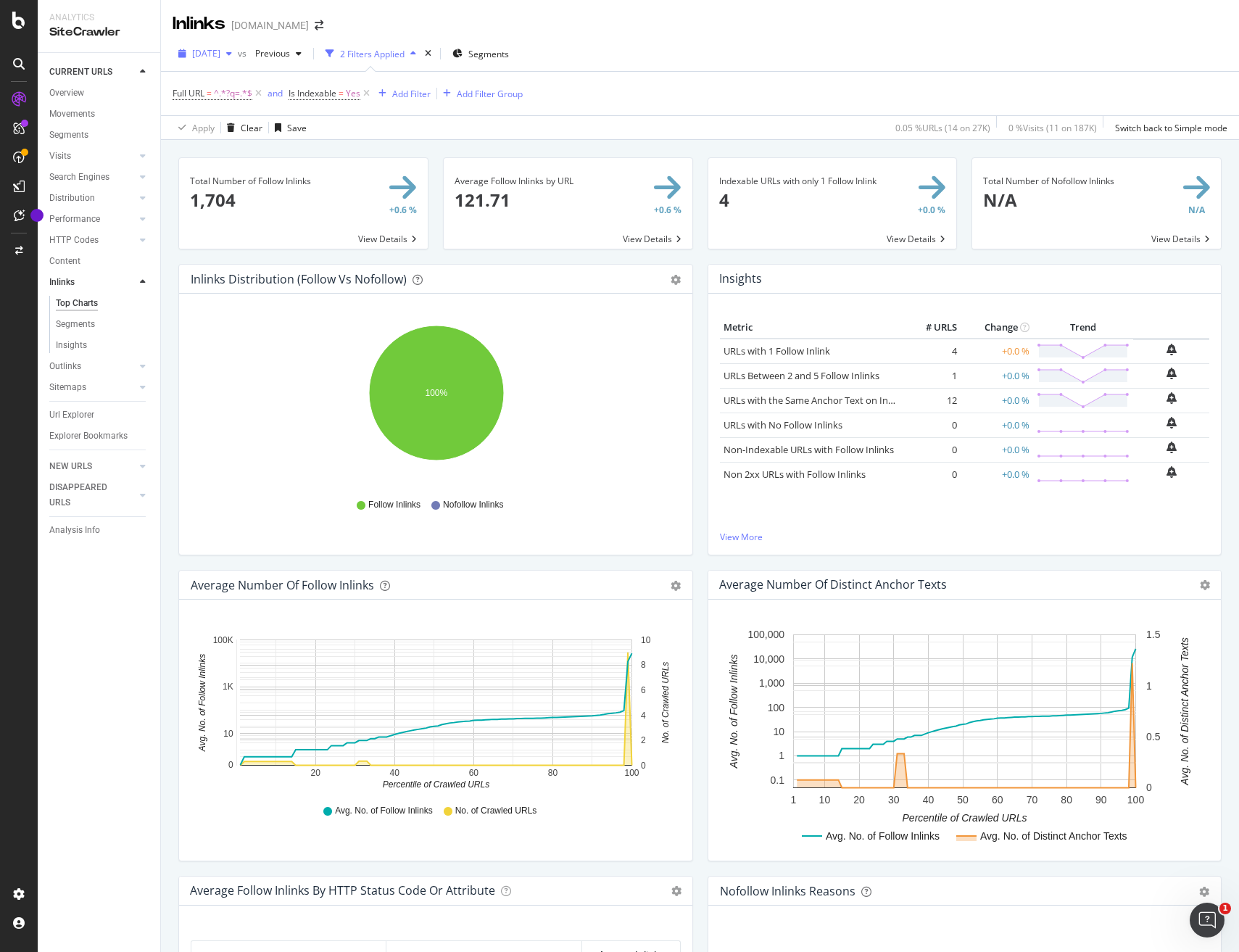
click at [232, 51] on icon "button" at bounding box center [229, 54] width 6 height 9
click at [223, 147] on div "2025 Mar. 7th" at bounding box center [231, 148] width 75 height 13
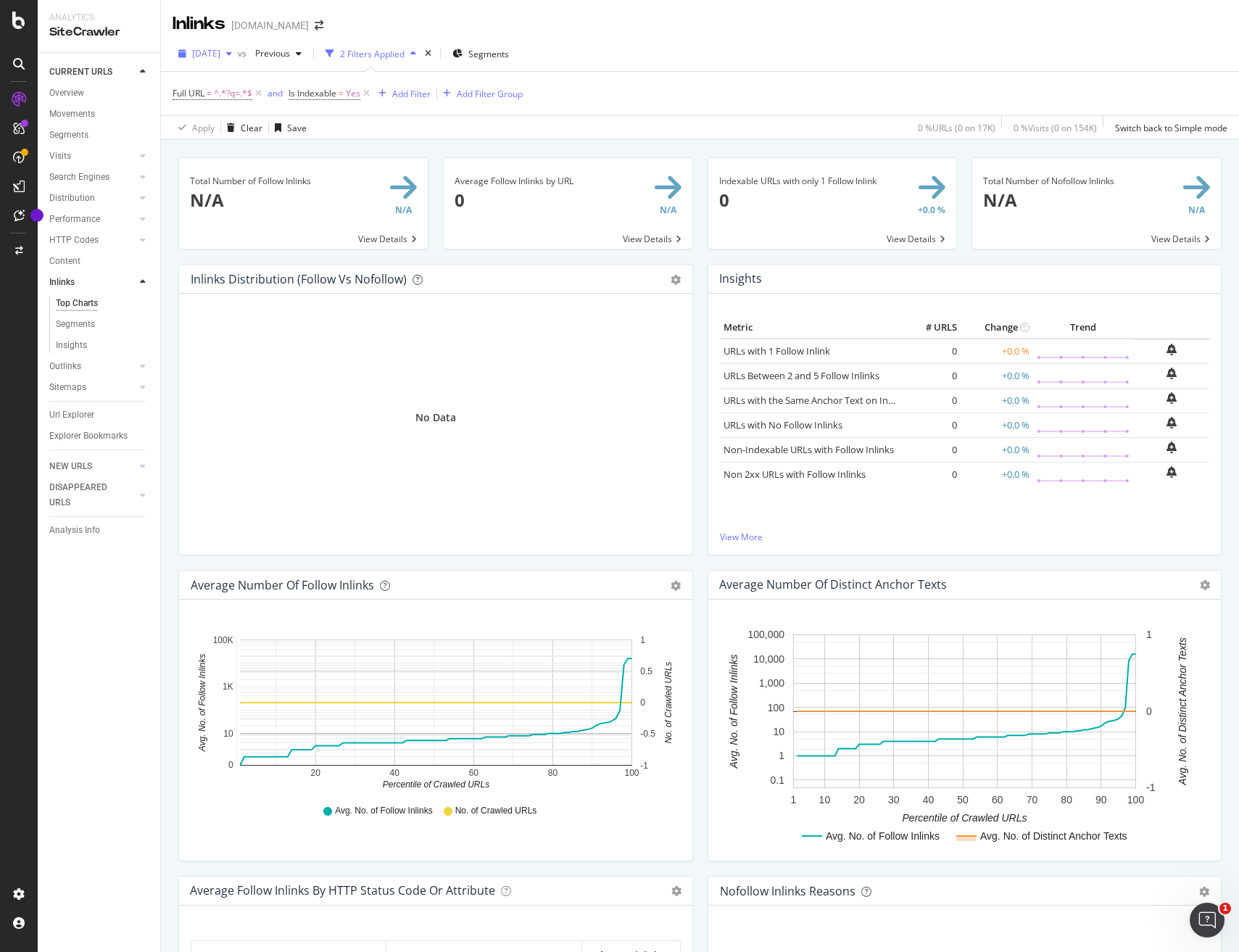
click at [238, 53] on div "button" at bounding box center [229, 54] width 17 height 9
click at [218, 119] on div "2025 Jan. 1st" at bounding box center [231, 122] width 75 height 13
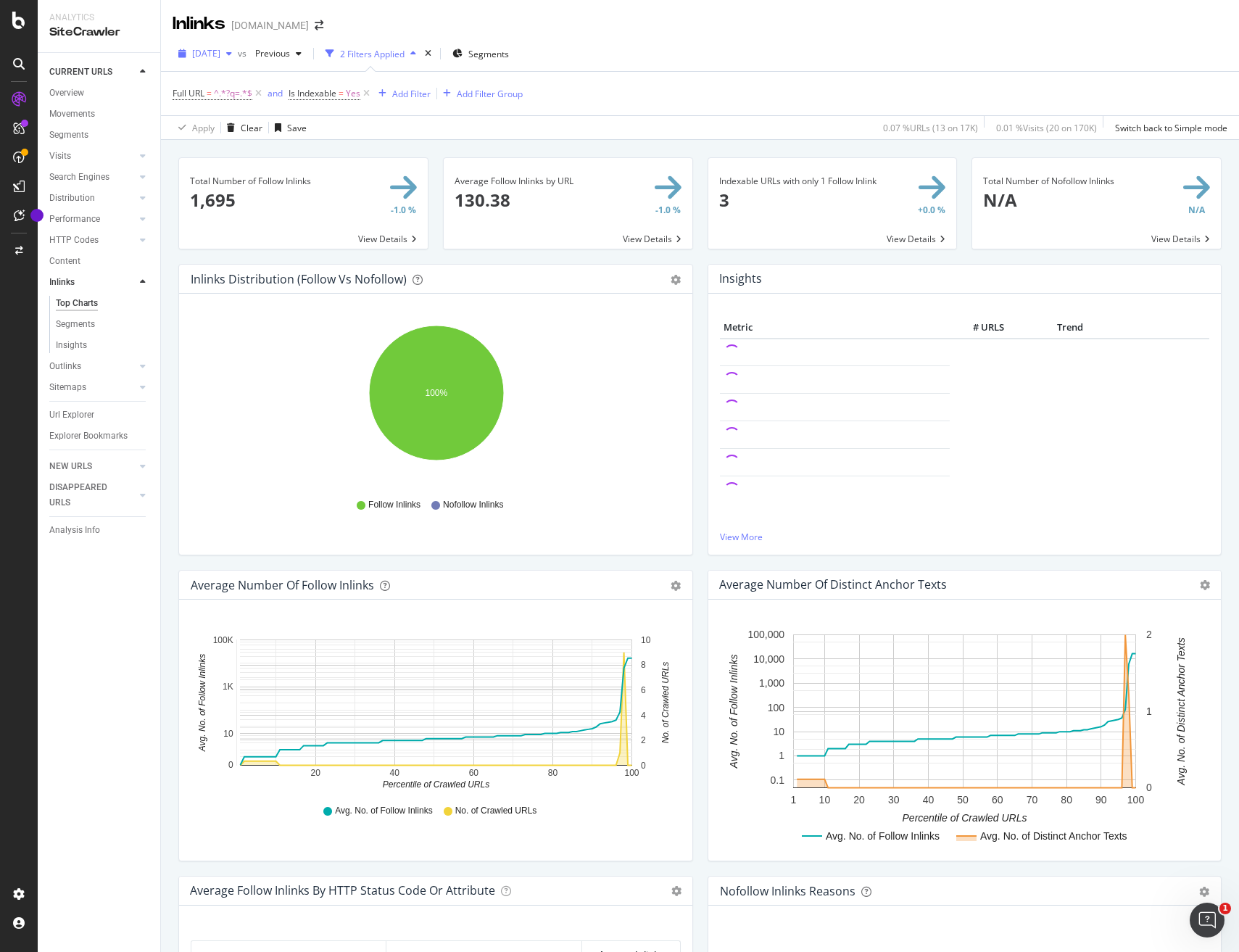
click at [232, 56] on icon "button" at bounding box center [229, 54] width 6 height 9
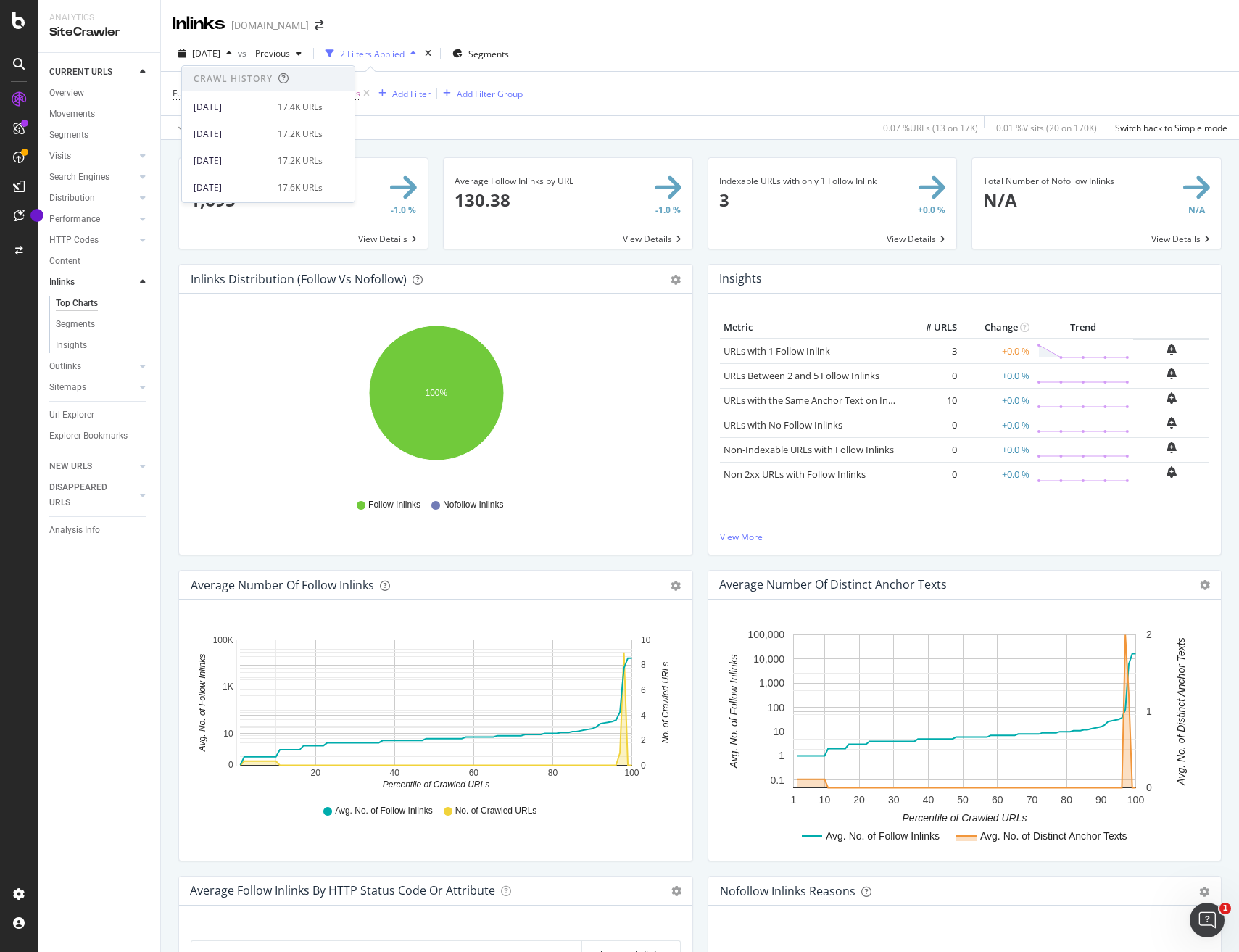
scroll to position [574, 0]
click at [242, 146] on div "2025 Jan. 30th" at bounding box center [231, 145] width 75 height 13
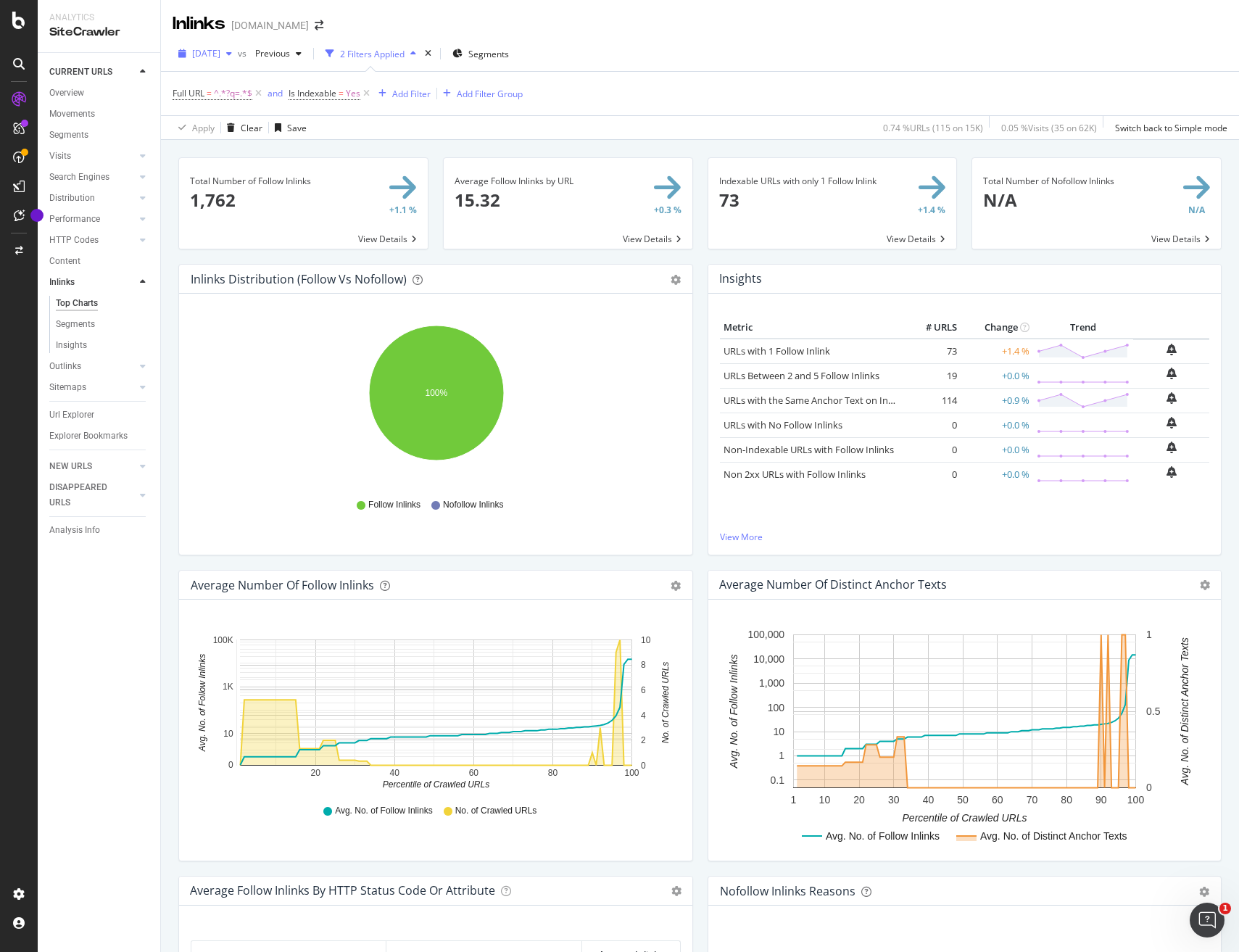
click at [232, 55] on icon "button" at bounding box center [229, 54] width 6 height 9
click at [248, 127] on div "2025 Jan. 8th" at bounding box center [231, 122] width 75 height 13
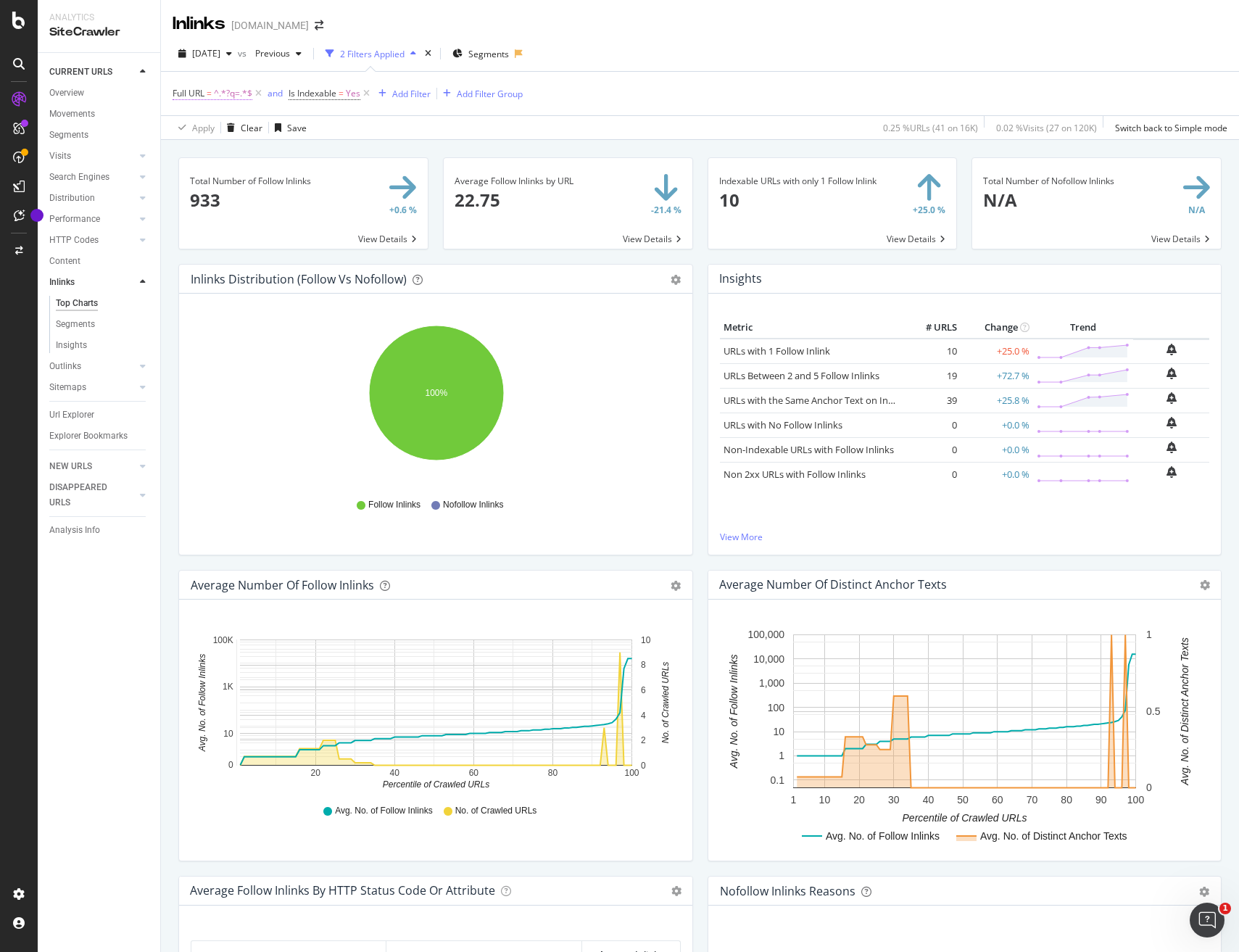
click at [223, 90] on span "^.*?q=.*$" at bounding box center [233, 93] width 39 height 20
click at [190, 158] on input "?q=" at bounding box center [254, 154] width 137 height 23
type input "procurar?q="
click at [338, 182] on div "Apply" at bounding box center [333, 184] width 22 height 13
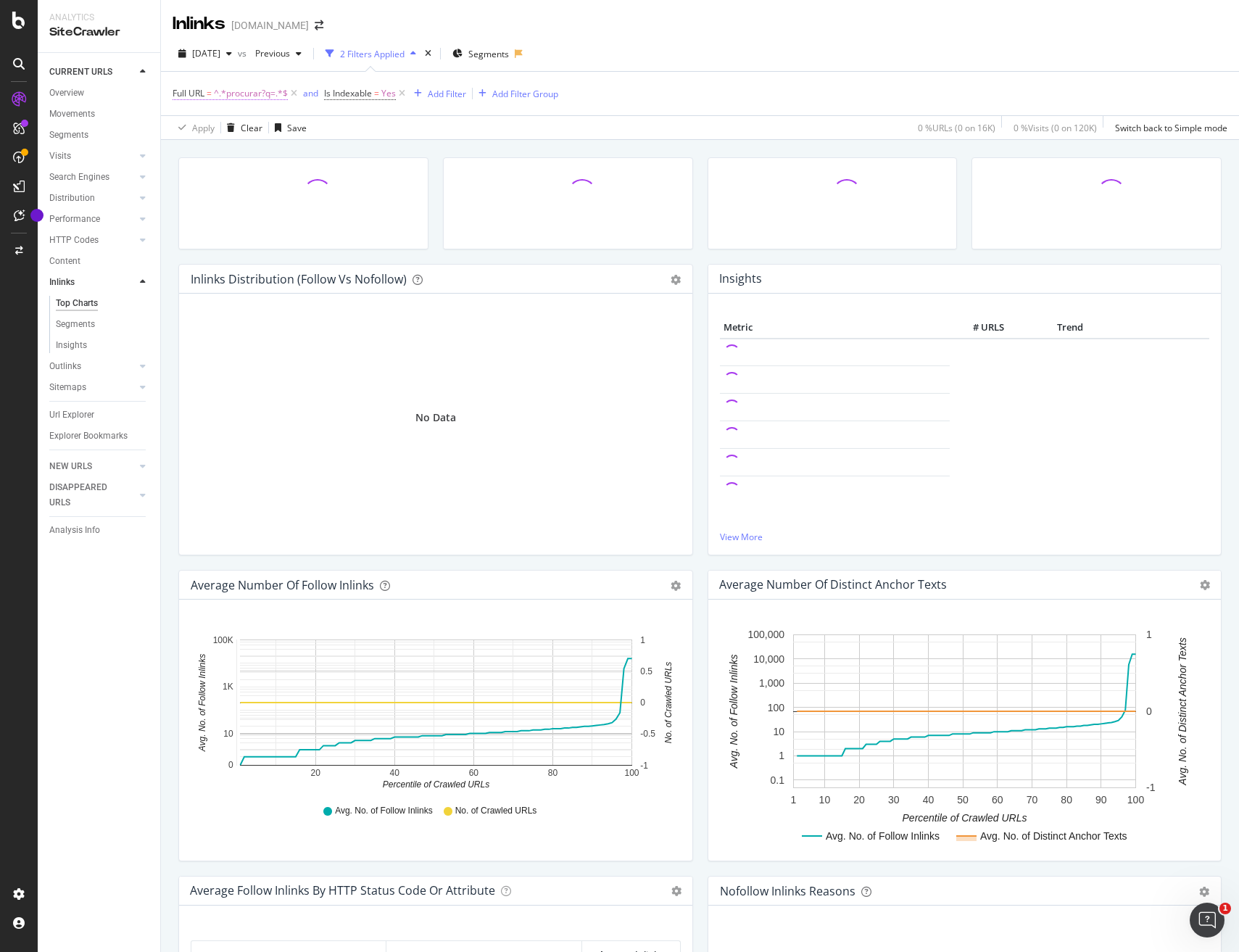
click at [261, 90] on span "^.*procurar?q=.*$" at bounding box center [251, 93] width 74 height 20
click at [228, 154] on input "procurar?q=" at bounding box center [254, 154] width 137 height 23
drag, startPoint x: 226, startPoint y: 157, endPoint x: 234, endPoint y: 163, distance: 10.0
click at [227, 157] on input "procurar?q=" at bounding box center [254, 154] width 137 height 23
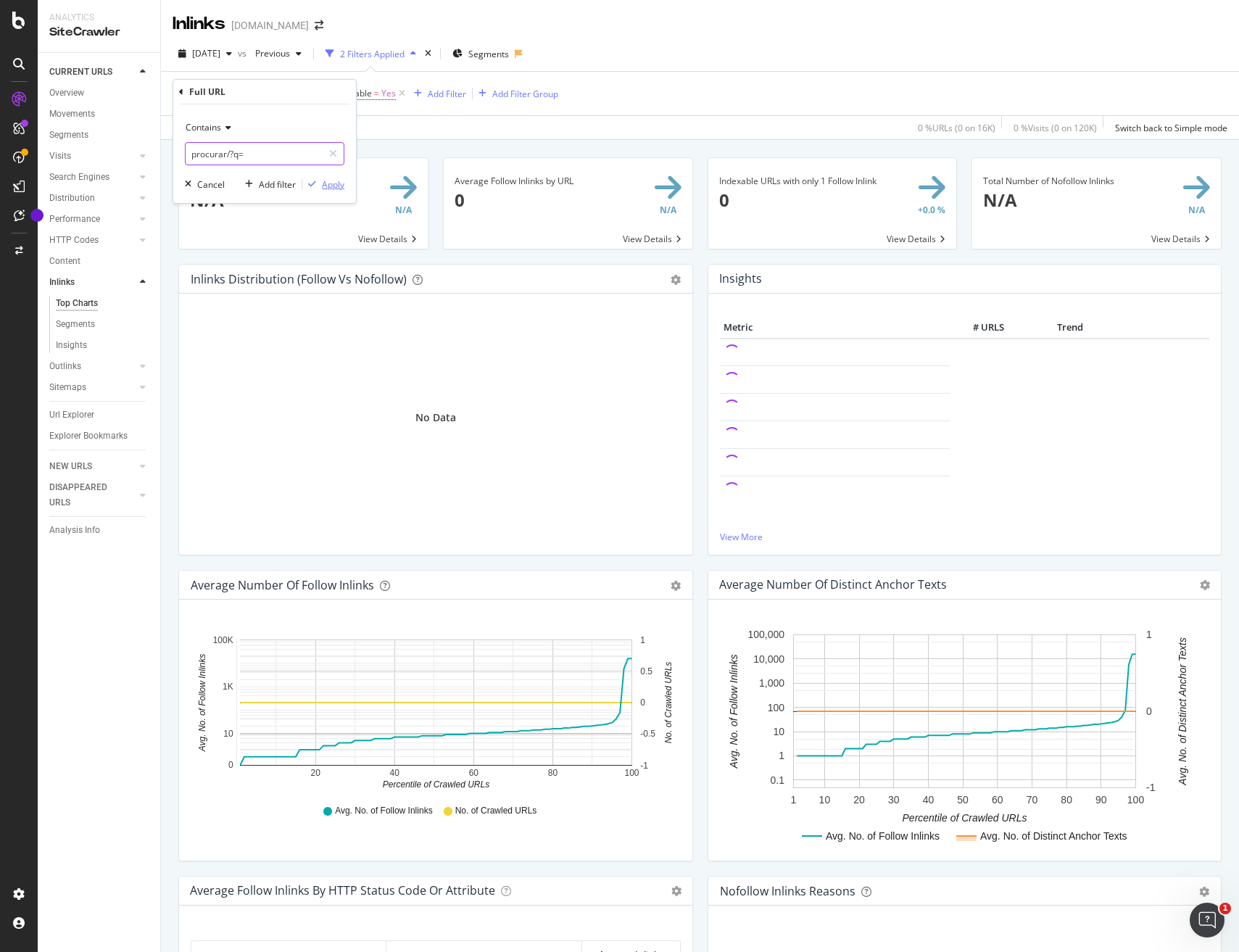
type input "procurar/?q="
click at [332, 184] on div "Apply" at bounding box center [333, 184] width 22 height 13
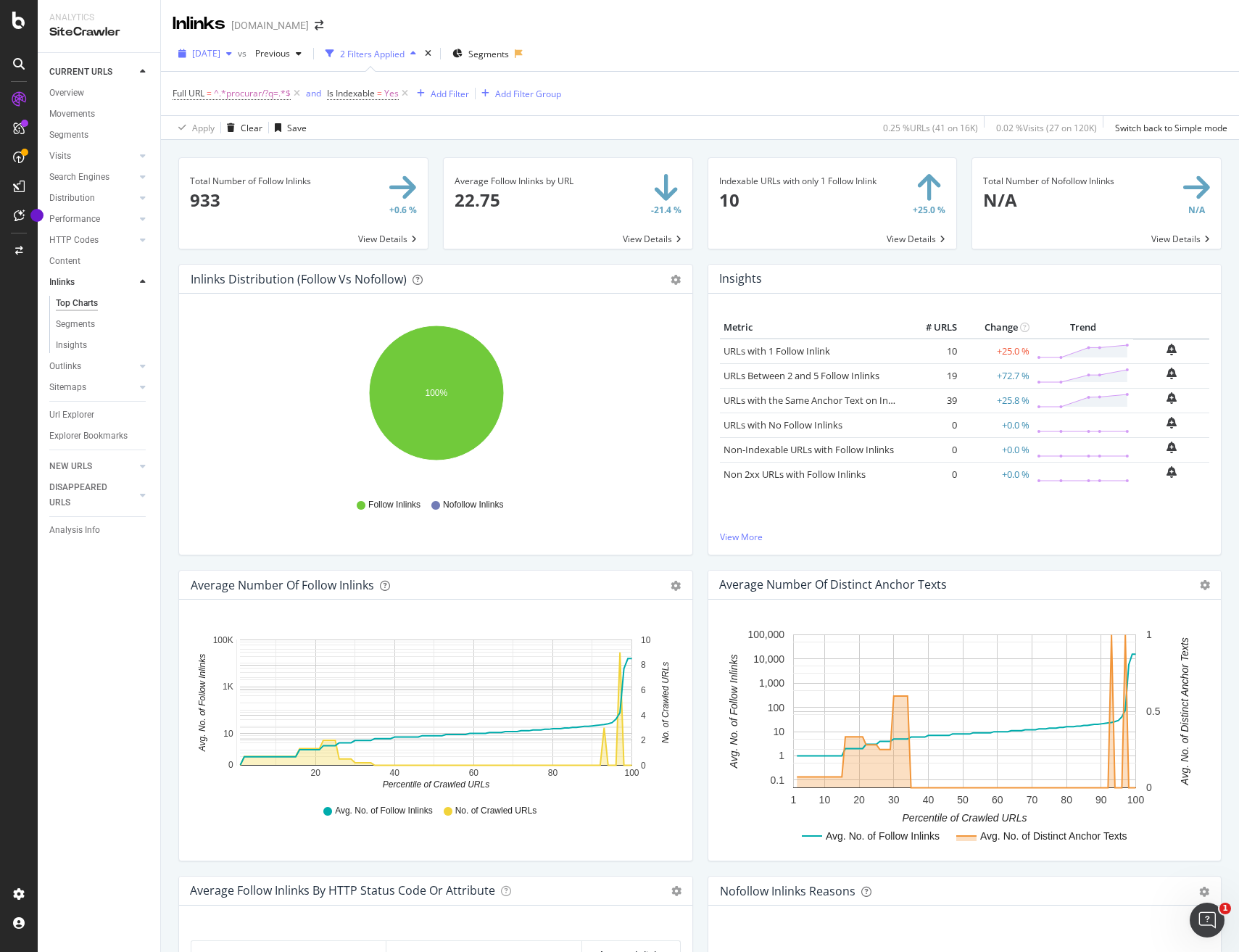
click at [221, 54] on span "2025 Jan. 8th" at bounding box center [207, 53] width 28 height 13
click at [245, 107] on div "2025 Sep. 2nd" at bounding box center [231, 105] width 75 height 13
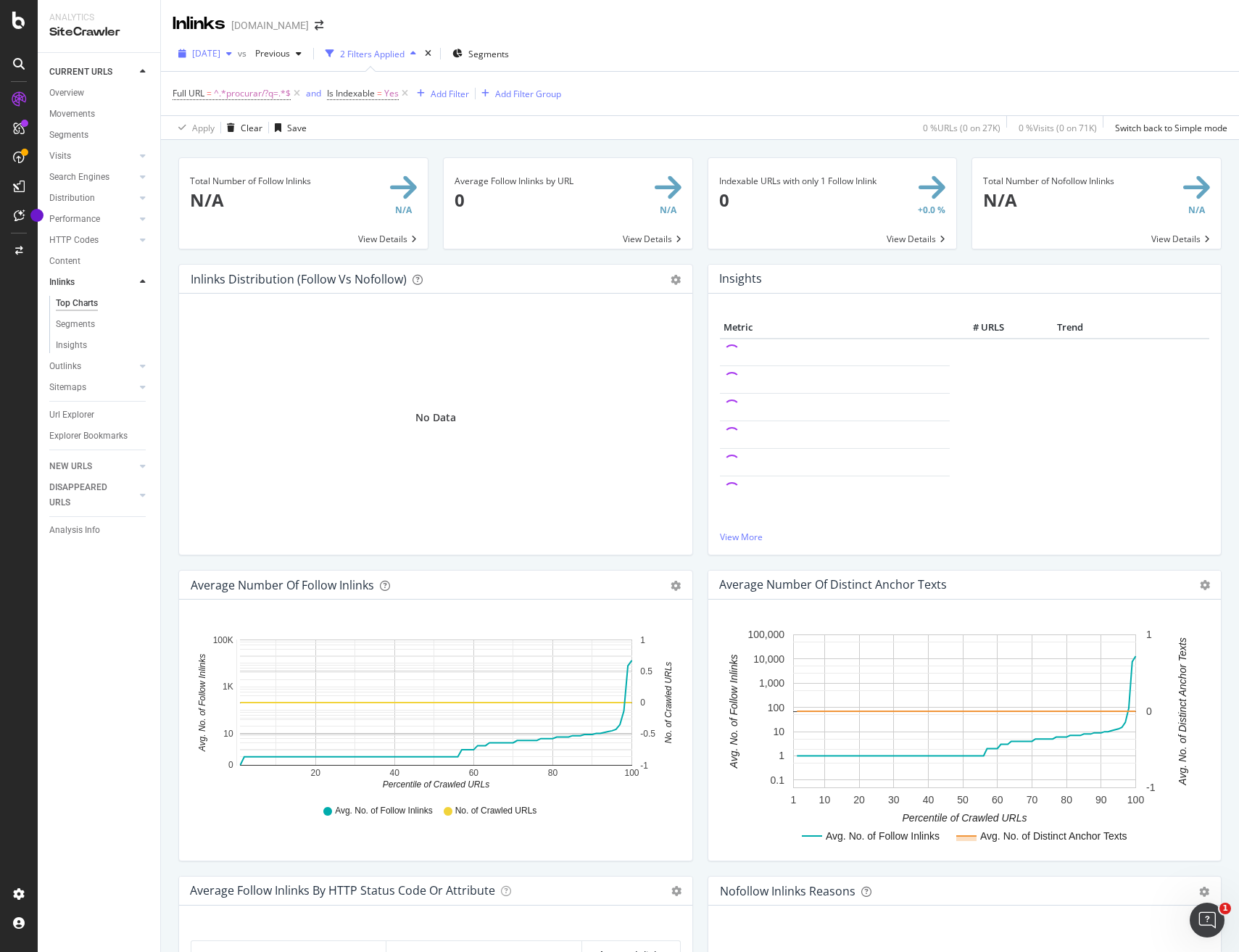
click at [232, 55] on icon "button" at bounding box center [229, 54] width 6 height 9
click at [228, 97] on div "2025 Jan. 17th" at bounding box center [231, 94] width 75 height 13
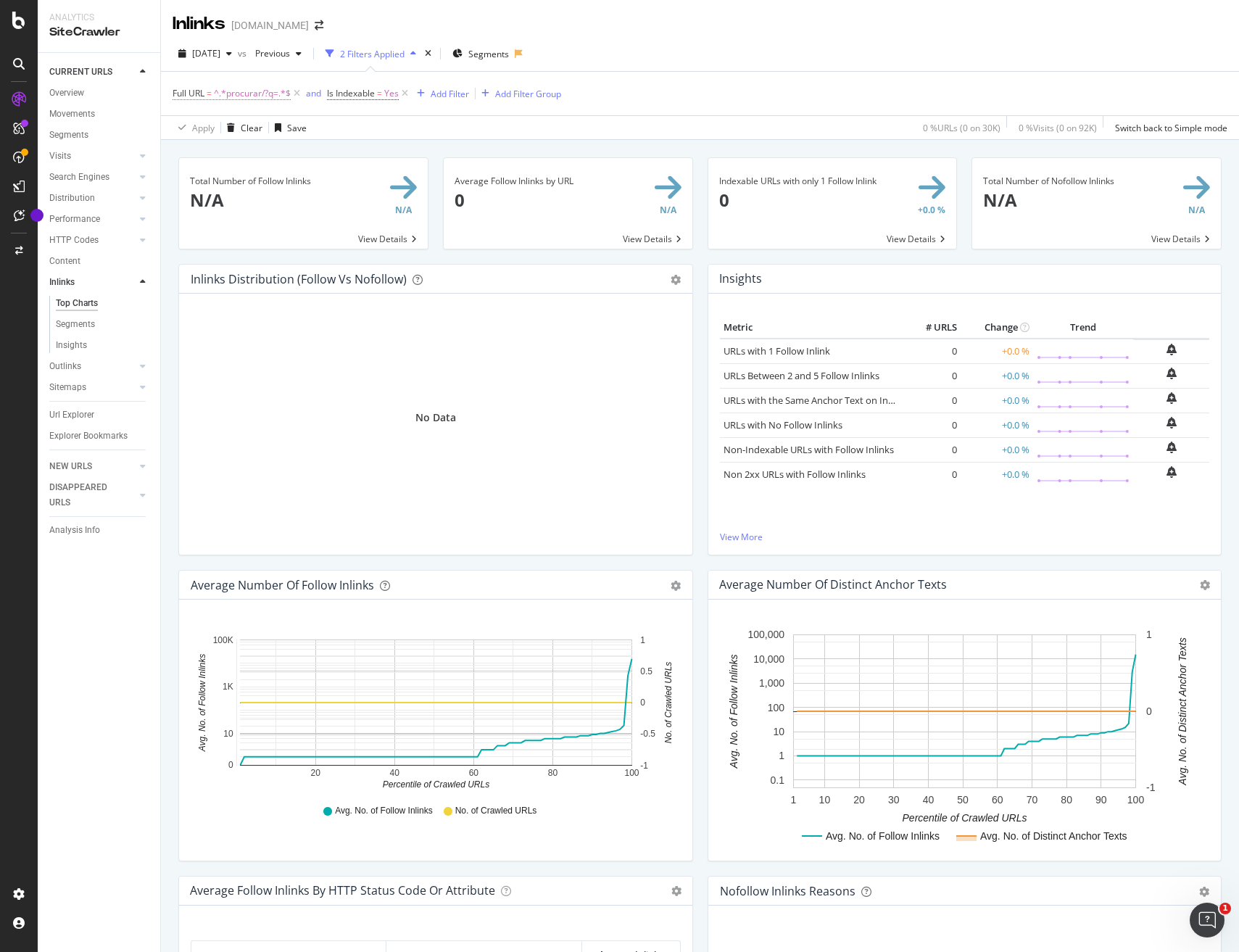
click at [245, 90] on span "^.*procurar/?q=.*$" at bounding box center [252, 93] width 77 height 20
drag, startPoint x: 222, startPoint y: 151, endPoint x: 207, endPoint y: 151, distance: 15.0
click at [119, 148] on body "Analytics SiteCrawler CURRENT URLS Overview Movements Segments Visits Analysis …" at bounding box center [619, 476] width 1239 height 952
drag, startPoint x: 230, startPoint y: 154, endPoint x: 169, endPoint y: 153, distance: 61.0
click at [169, 153] on body "Analytics SiteCrawler CURRENT URLS Overview Movements Segments Visits Analysis …" at bounding box center [619, 476] width 1239 height 952
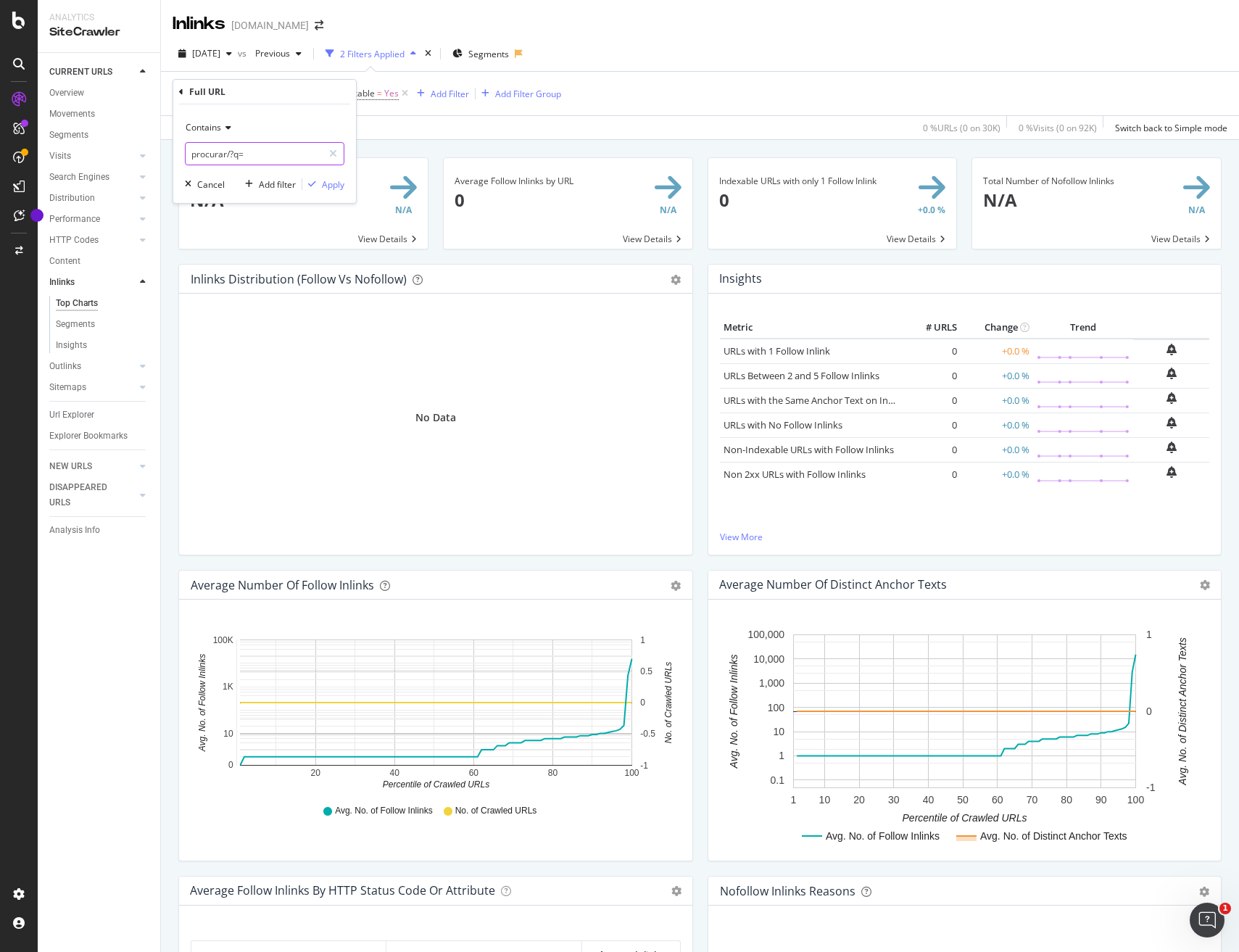
click at [228, 154] on input "procurar/?q=" at bounding box center [254, 154] width 137 height 23
drag, startPoint x: 213, startPoint y: 156, endPoint x: 177, endPoint y: 152, distance: 36.2
click at [176, 152] on div "Contains procurar/?q= Cancel Add filter Apply" at bounding box center [264, 154] width 183 height 98
type input "?q="
click at [329, 182] on div "Apply" at bounding box center [333, 184] width 22 height 13
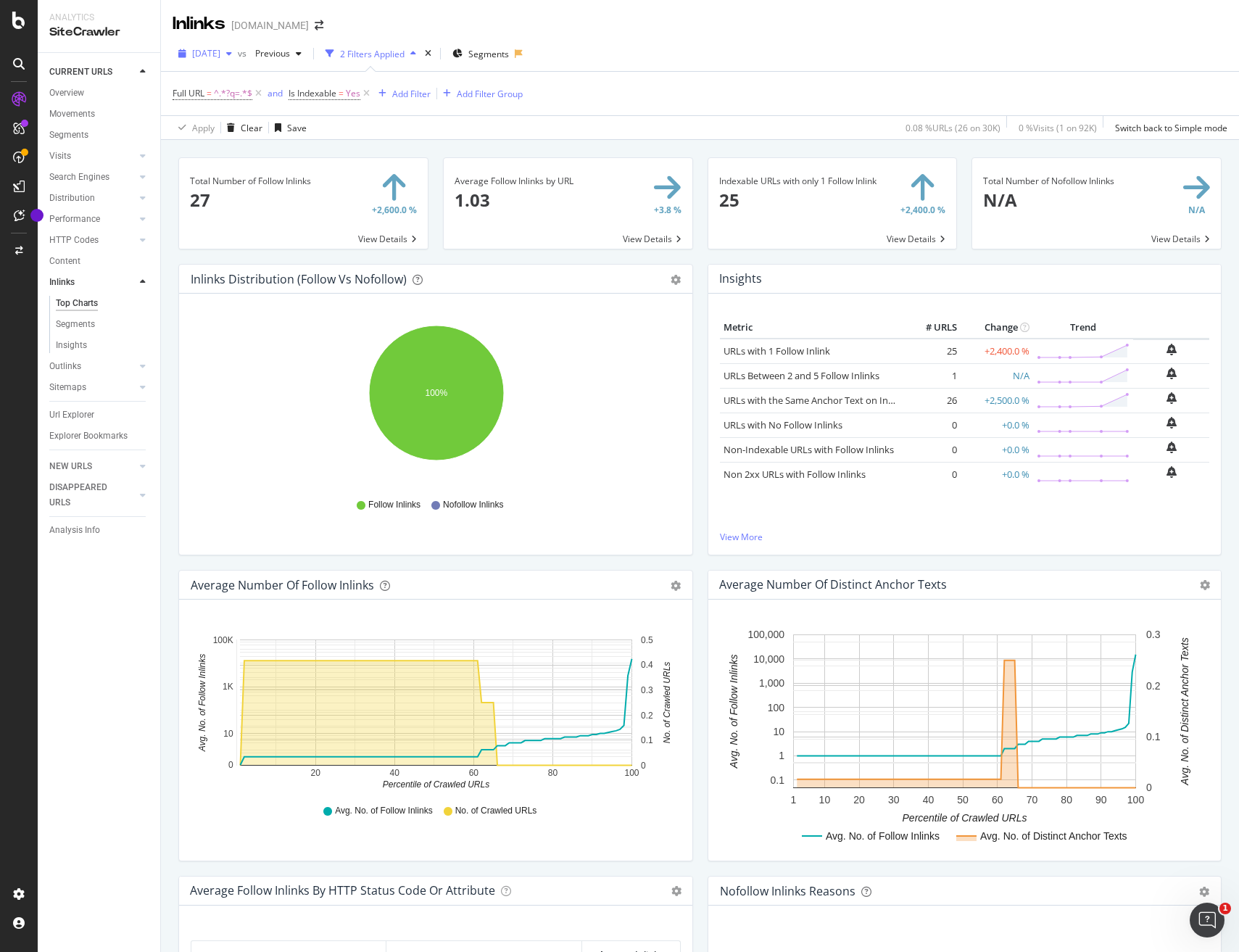
click at [232, 57] on icon "button" at bounding box center [229, 54] width 6 height 9
click at [232, 105] on div "2025 Sep. 4th" at bounding box center [231, 105] width 75 height 13
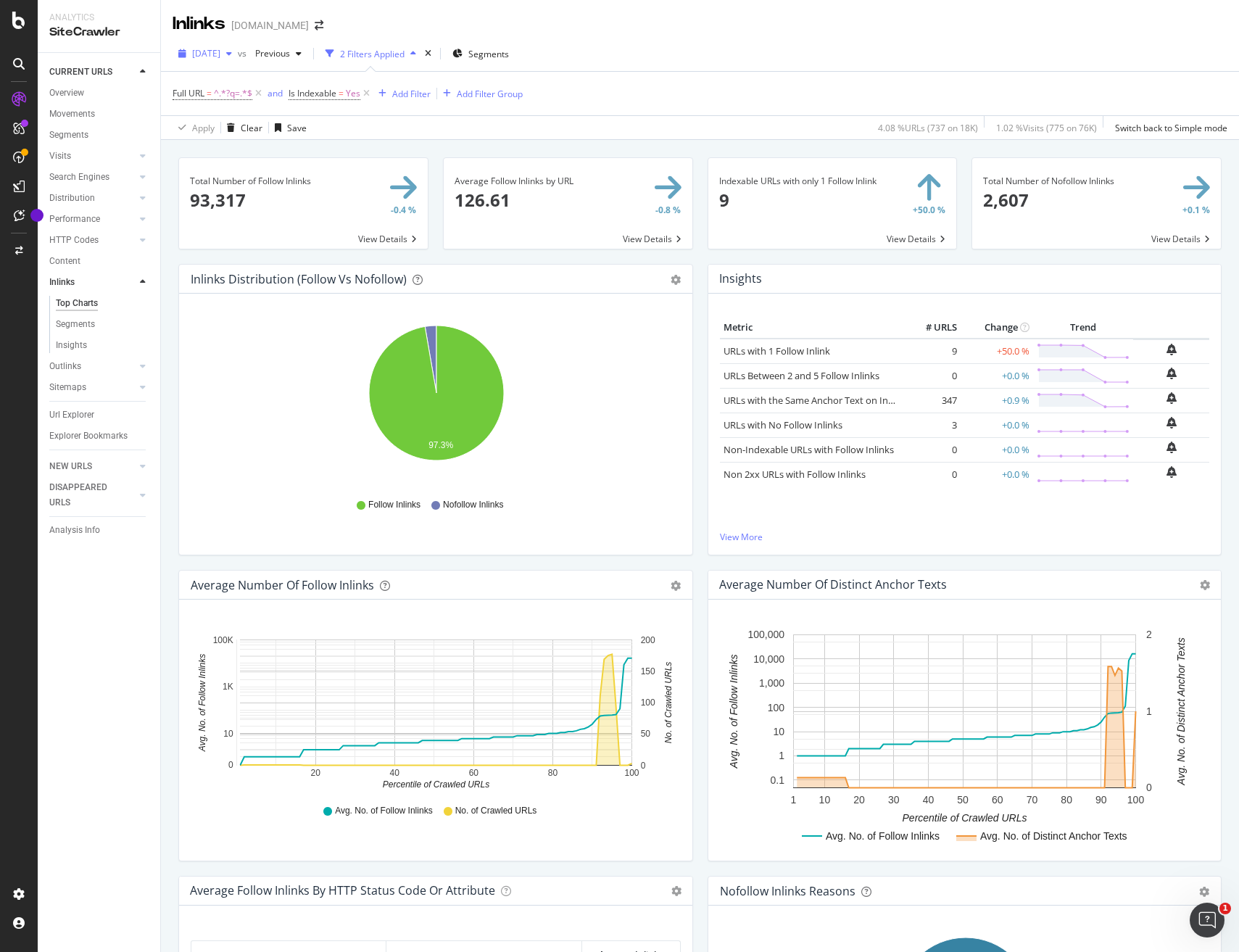
click at [238, 54] on div "button" at bounding box center [229, 54] width 17 height 9
click at [248, 138] on div "[DATE]" at bounding box center [231, 142] width 75 height 13
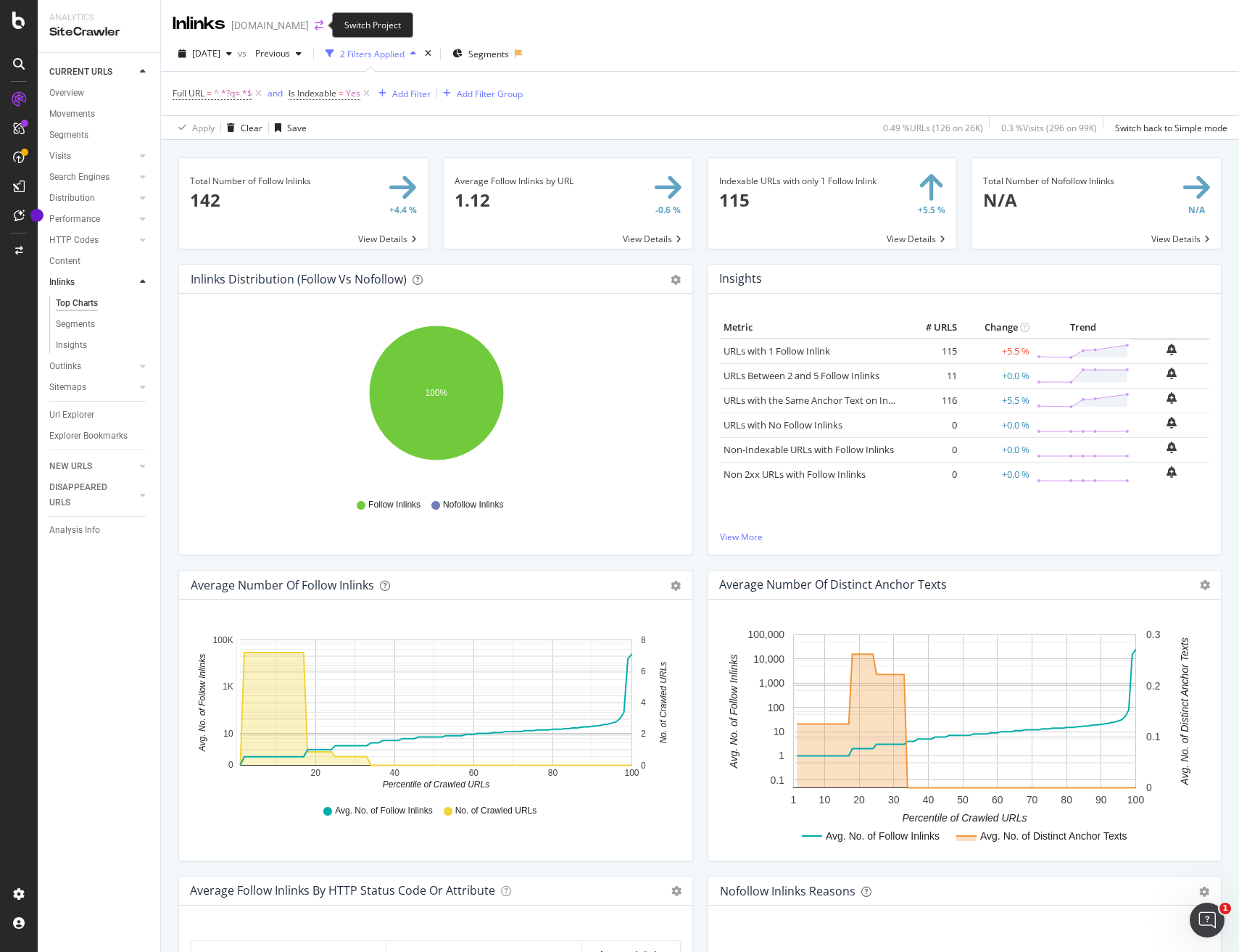
click at [315, 22] on icon "arrow-right-arrow-left" at bounding box center [319, 25] width 9 height 10
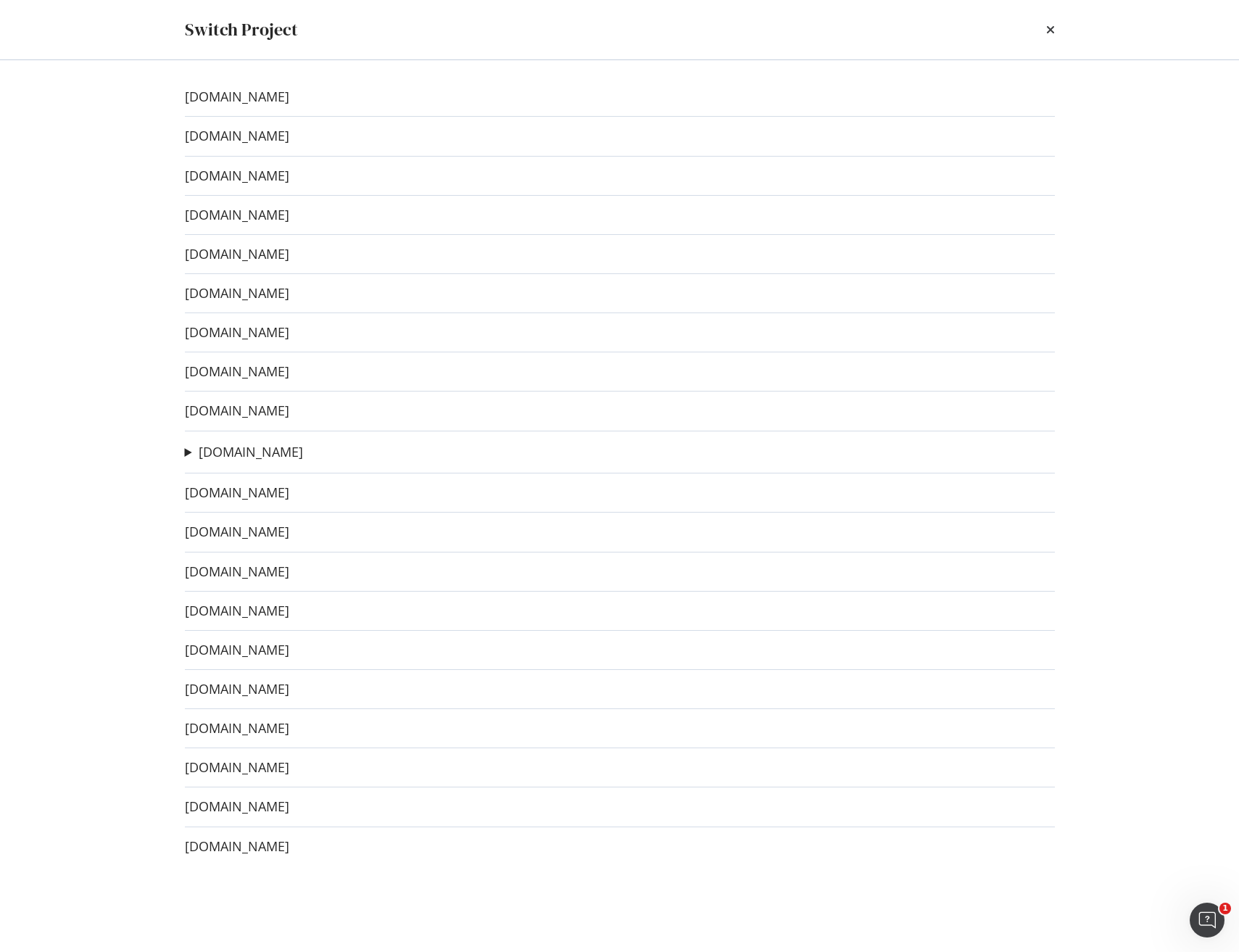
click at [1054, 29] on div "Switch Project" at bounding box center [620, 30] width 928 height 60
click at [1050, 28] on icon "times" at bounding box center [1051, 30] width 9 height 12
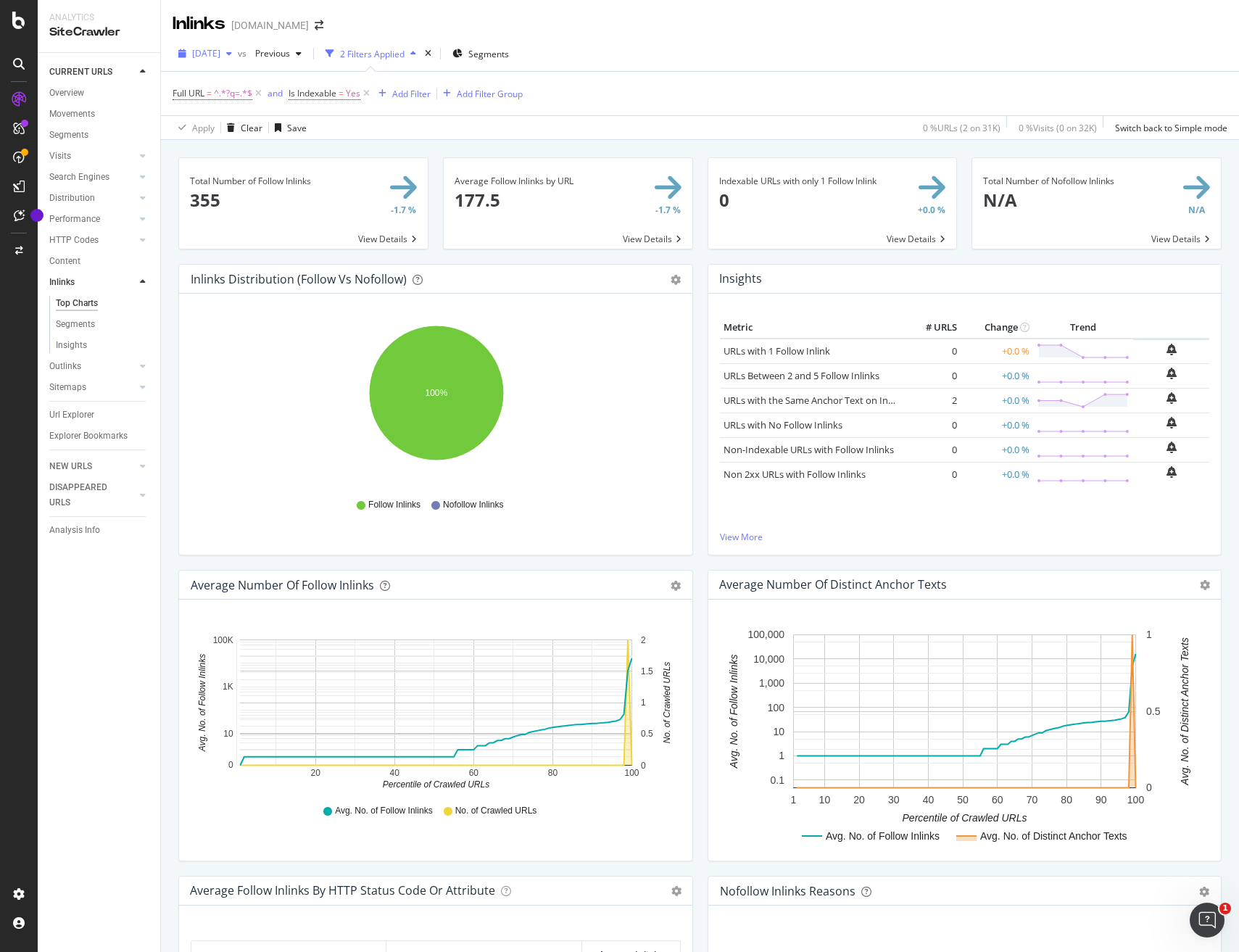
click at [232, 53] on icon "button" at bounding box center [229, 54] width 6 height 9
click at [226, 122] on div "2025 Jan. 14th" at bounding box center [231, 123] width 75 height 13
